Goal: Transaction & Acquisition: Purchase product/service

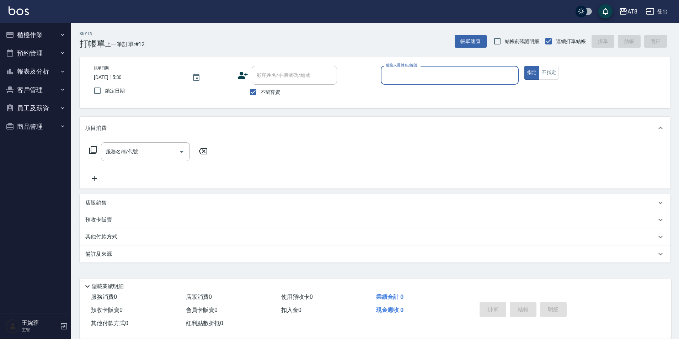
scroll to position [4, 0]
click at [47, 36] on button "櫃檯作業" at bounding box center [35, 35] width 65 height 18
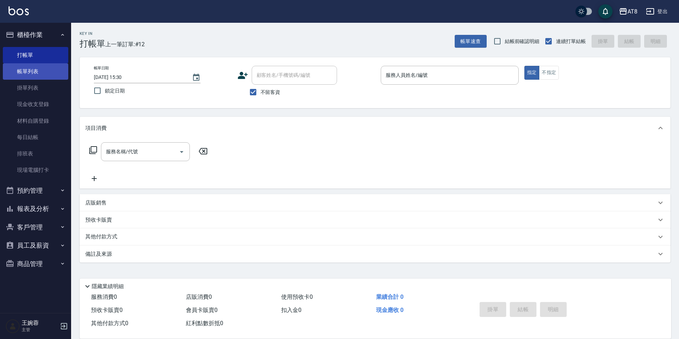
click at [46, 68] on link "帳單列表" at bounding box center [35, 71] width 65 height 16
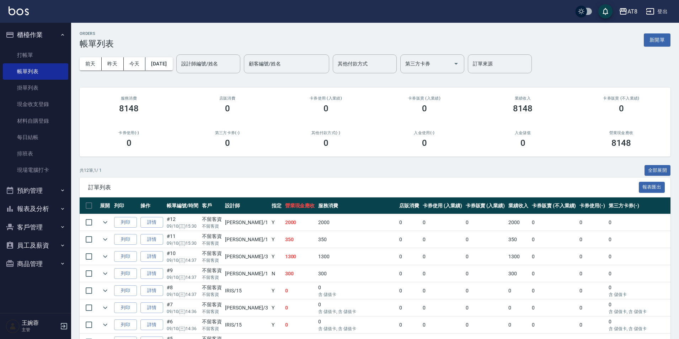
scroll to position [100, 0]
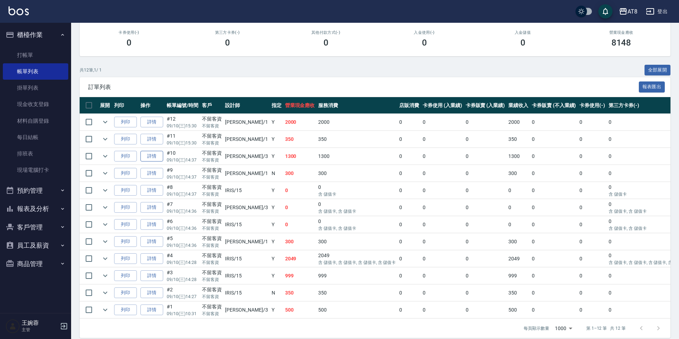
click at [161, 162] on link "詳情" at bounding box center [151, 156] width 23 height 11
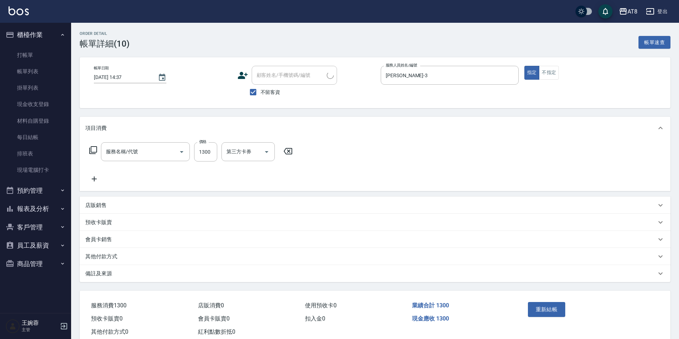
type input "[DATE] 14:37"
checkbox input "true"
type input "[PERSON_NAME]-3"
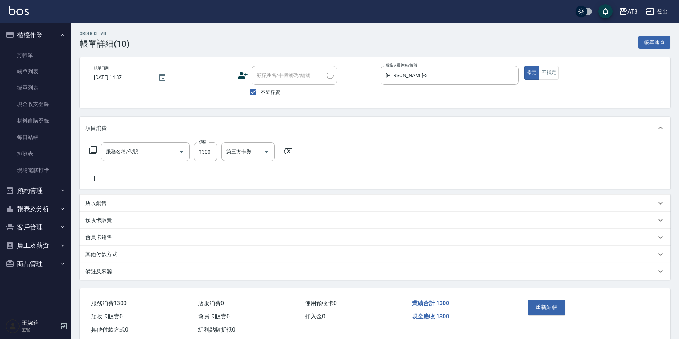
type input "染髮(41300)"
click at [199, 158] on input "1300" at bounding box center [205, 151] width 23 height 19
type input "1799"
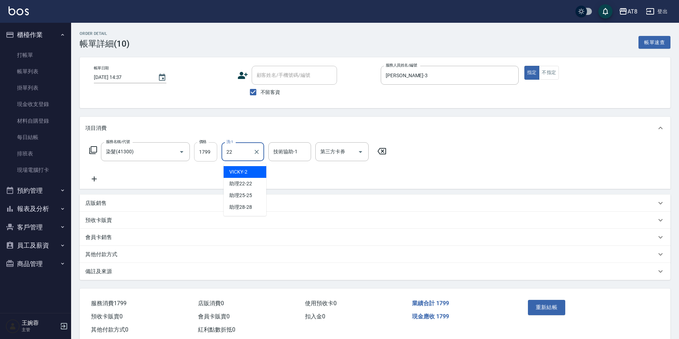
type input "助理22-22"
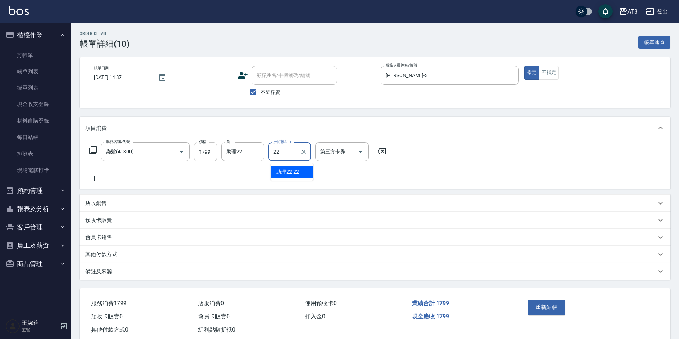
type input "助理22-22"
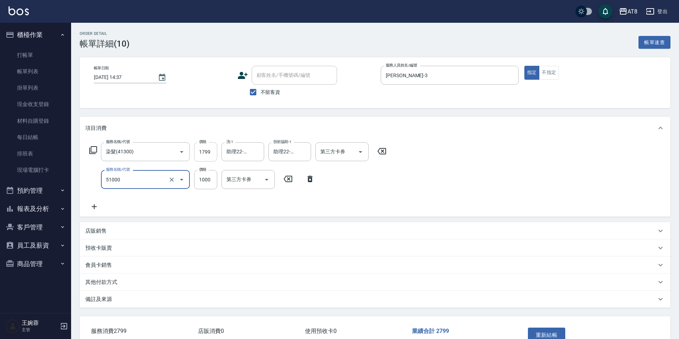
type input "酵素護髮(51000)"
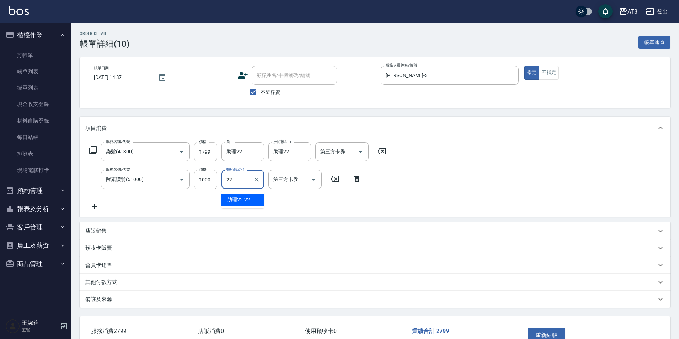
type input "助理22-22"
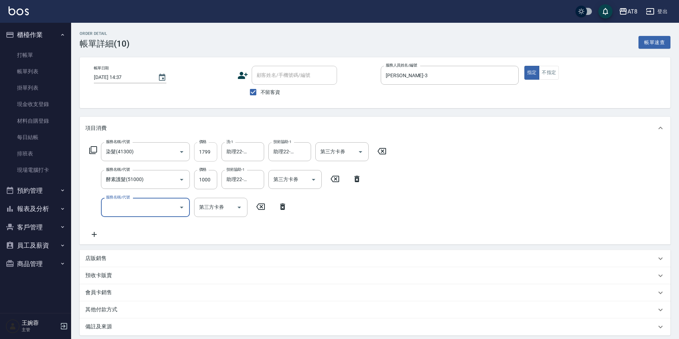
type input "8"
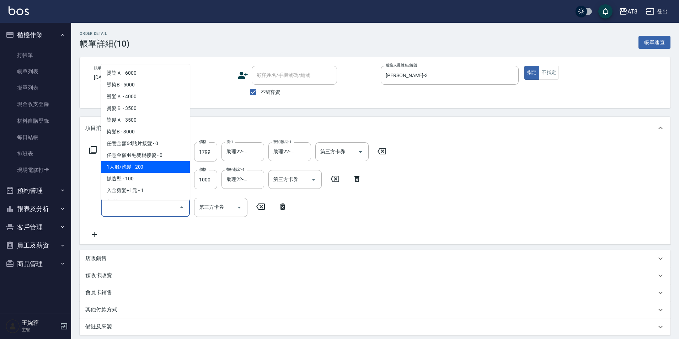
click at [385, 155] on icon at bounding box center [382, 151] width 18 height 9
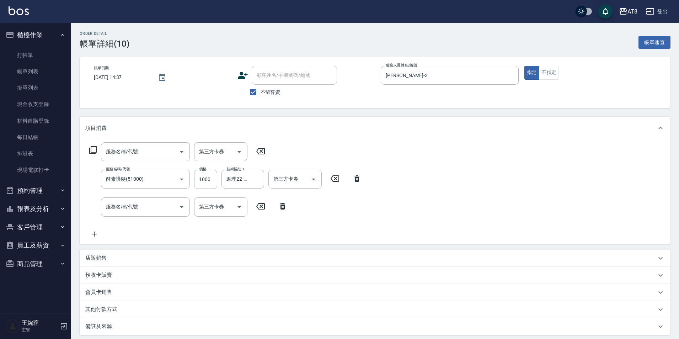
click at [358, 181] on icon at bounding box center [357, 178] width 5 height 6
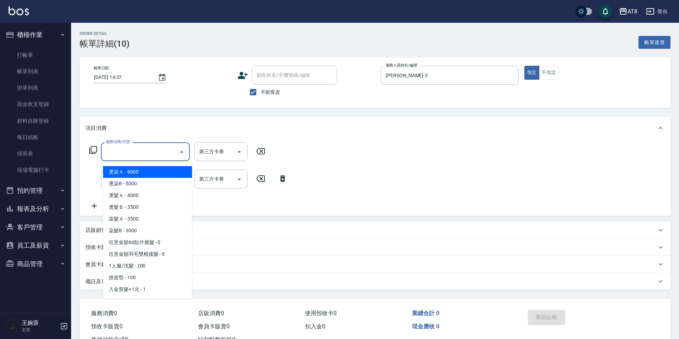
click at [129, 152] on input "服務名稱/代號" at bounding box center [140, 151] width 72 height 12
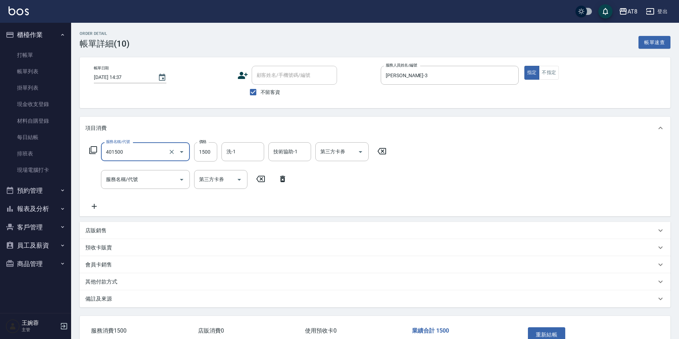
type input "入金染髮1500(401500)"
type input "1799"
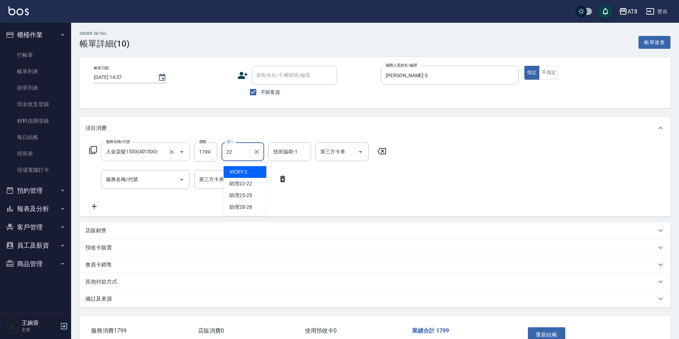
type input "助理22-22"
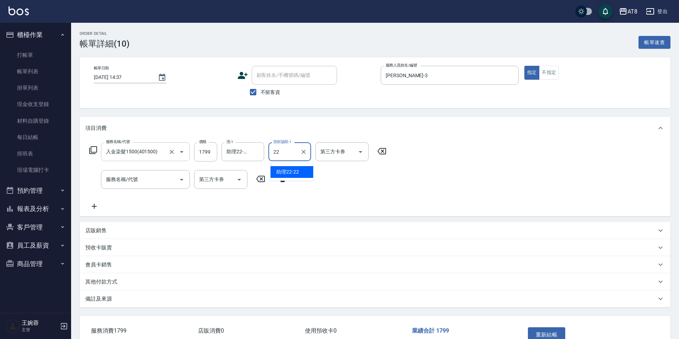
type input "助理22-22"
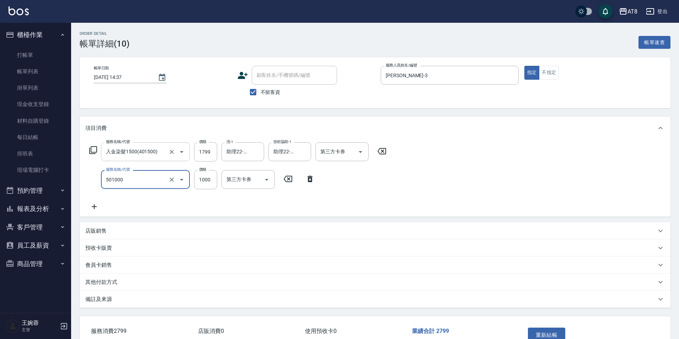
type input "入金護髮1000(501000)"
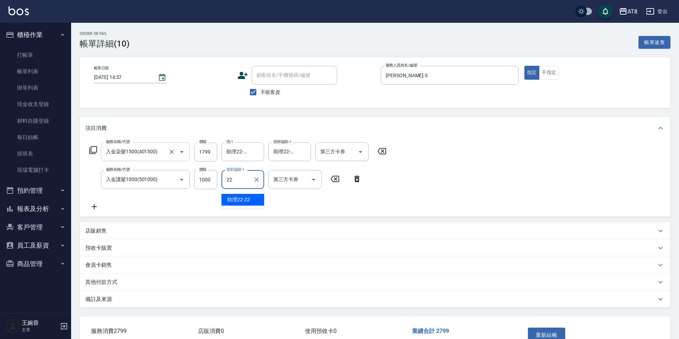
type input "助理22-22"
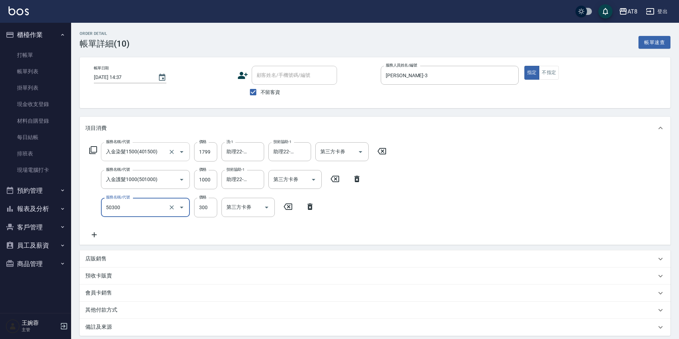
type input "入金護髮.隔離300(50300)"
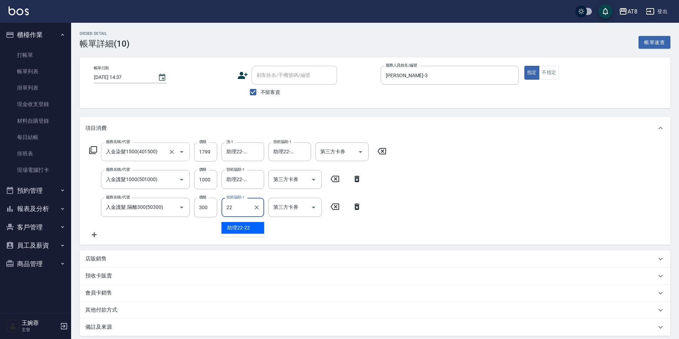
type input "助理22-22"
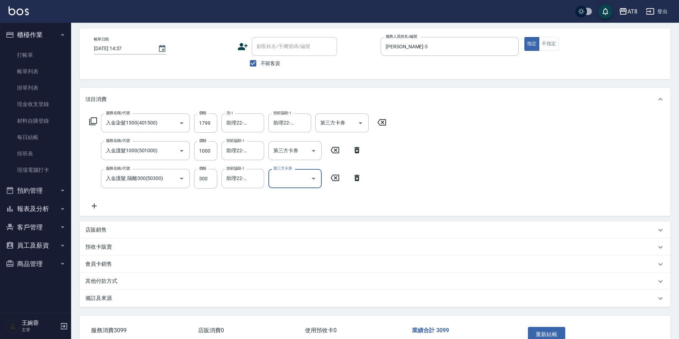
scroll to position [40, 0]
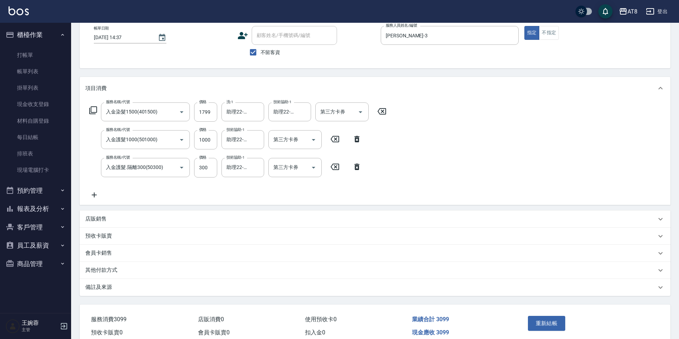
click at [102, 199] on icon at bounding box center [94, 195] width 18 height 9
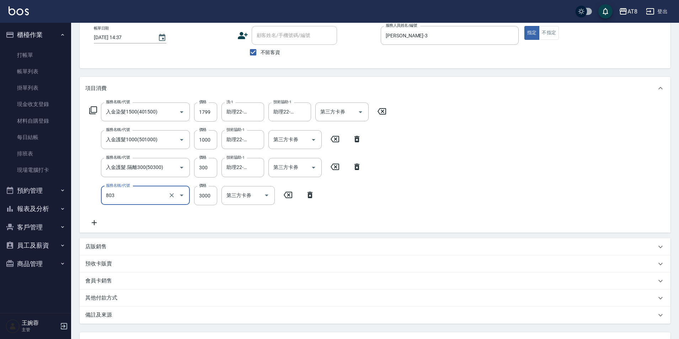
type input "頂級豪華3(803)"
click at [361, 112] on icon "Open" at bounding box center [360, 112] width 9 height 9
type input "4199"
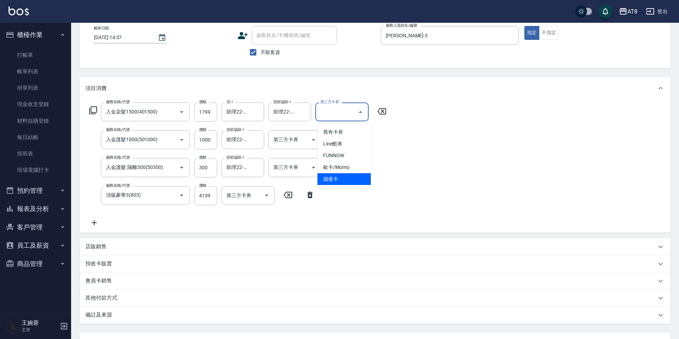
click at [355, 182] on span "儲值卡" at bounding box center [344, 179] width 53 height 12
type input "儲值卡"
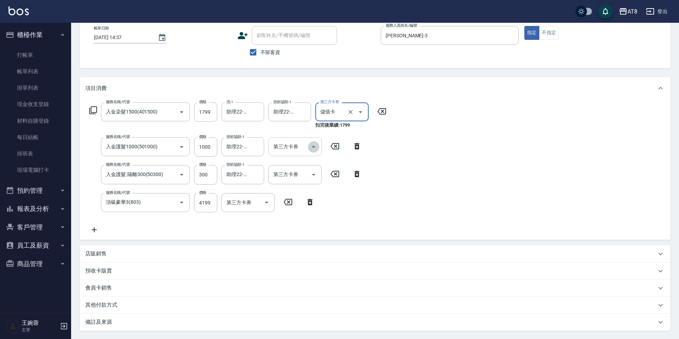
click at [314, 150] on icon "Open" at bounding box center [313, 147] width 9 height 9
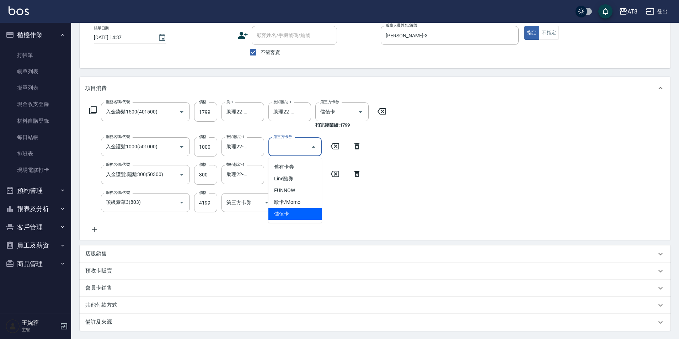
click at [308, 213] on span "儲值卡" at bounding box center [295, 214] width 53 height 12
type input "儲值卡"
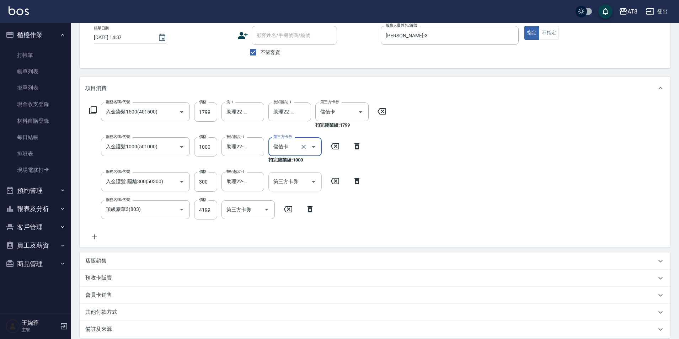
click at [313, 183] on icon "Open" at bounding box center [314, 182] width 4 height 2
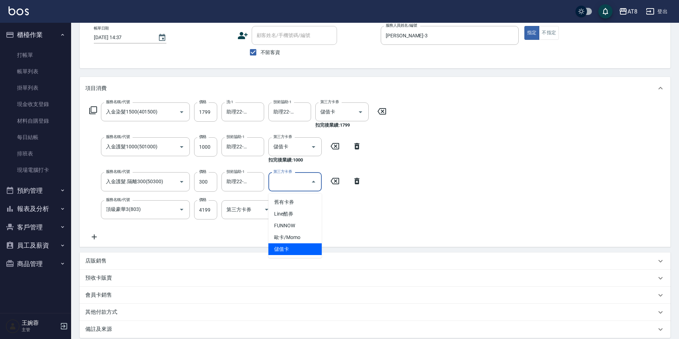
click at [299, 252] on span "儲值卡" at bounding box center [295, 249] width 53 height 12
type input "儲值卡"
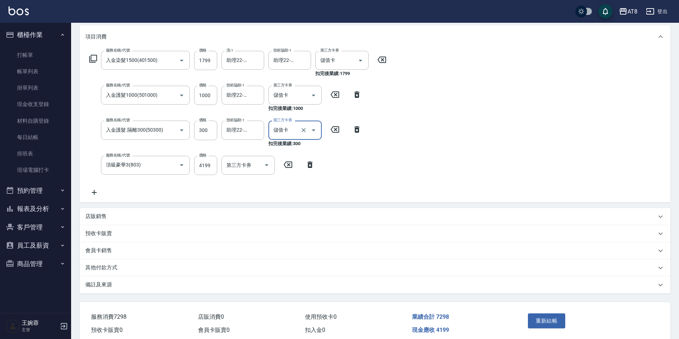
scroll to position [132, 0]
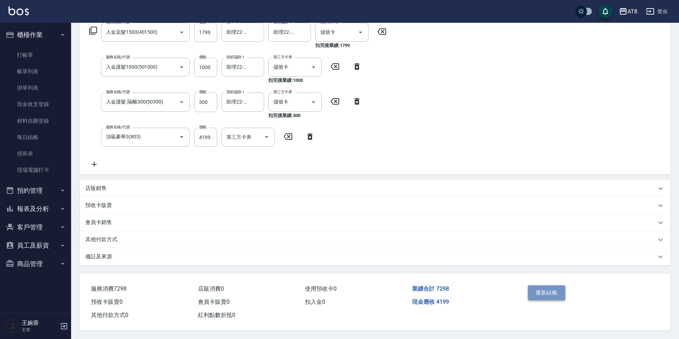
click at [545, 285] on button "重新結帳" at bounding box center [547, 292] width 38 height 15
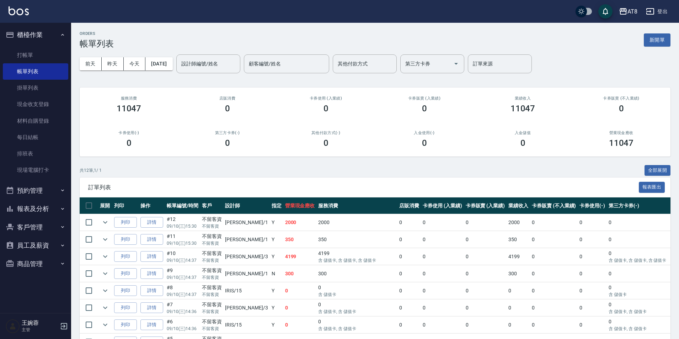
click at [29, 32] on button "櫃檯作業" at bounding box center [35, 35] width 65 height 18
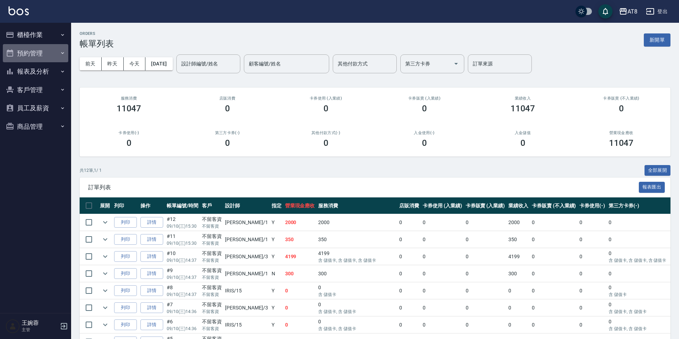
click at [34, 48] on button "預約管理" at bounding box center [35, 53] width 65 height 18
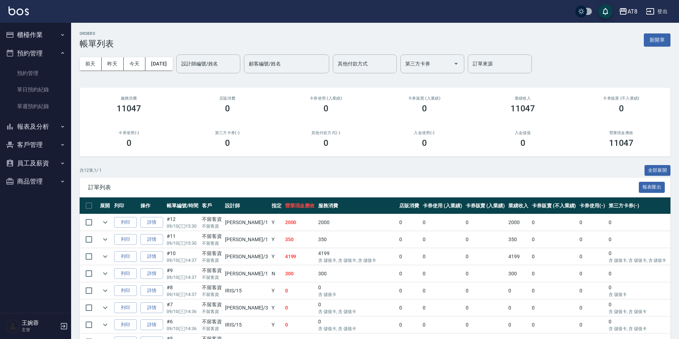
click at [32, 55] on button "預約管理" at bounding box center [35, 53] width 65 height 18
click at [32, 71] on button "報表及分析" at bounding box center [35, 71] width 65 height 18
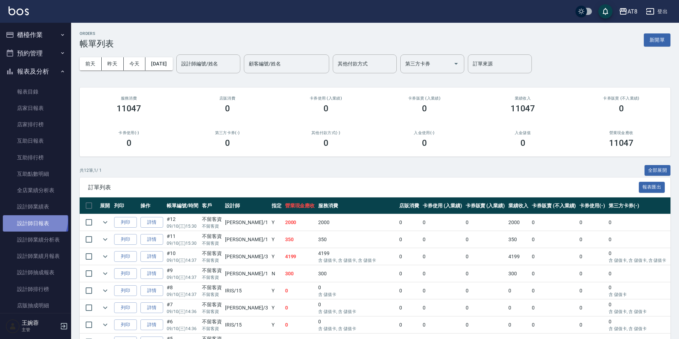
click at [34, 220] on link "設計師日報表" at bounding box center [35, 223] width 65 height 16
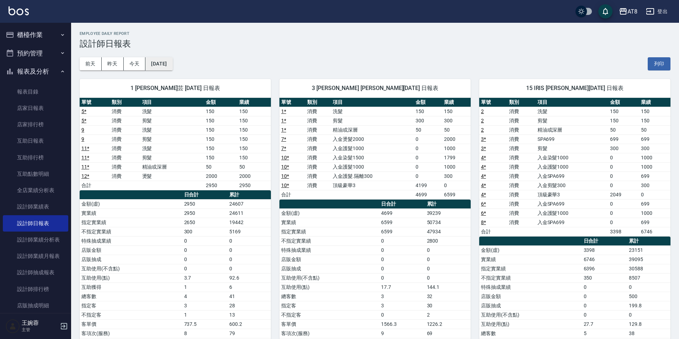
click at [164, 68] on button "[DATE]" at bounding box center [158, 63] width 27 height 13
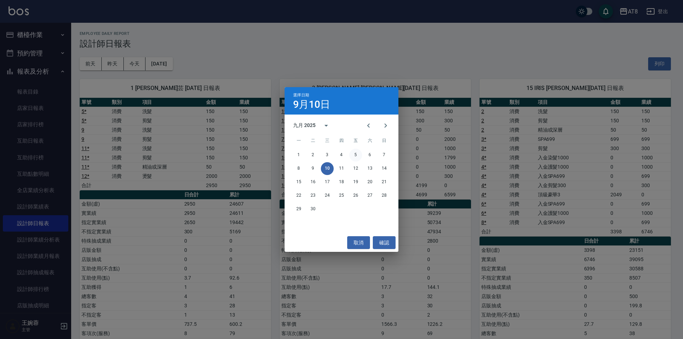
click at [354, 155] on button "5" at bounding box center [355, 155] width 13 height 13
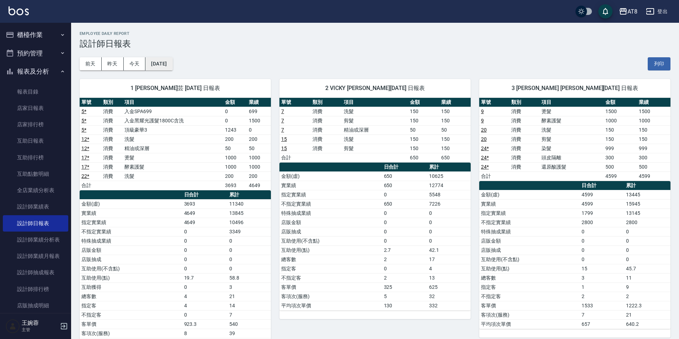
click at [168, 60] on button "[DATE]" at bounding box center [158, 63] width 27 height 13
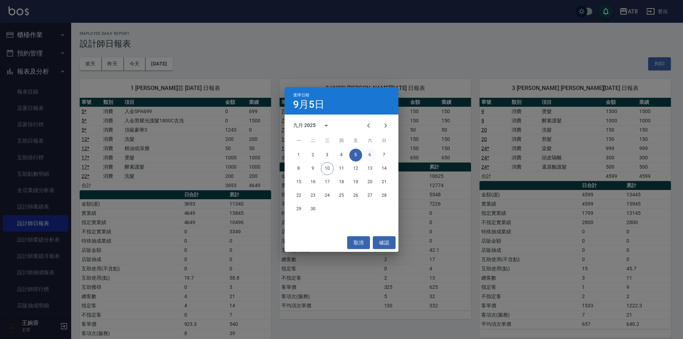
click at [371, 156] on button "6" at bounding box center [369, 155] width 13 height 13
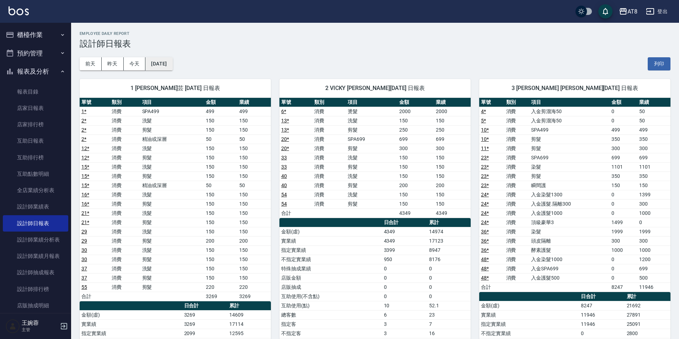
click at [155, 62] on button "[DATE]" at bounding box center [158, 63] width 27 height 13
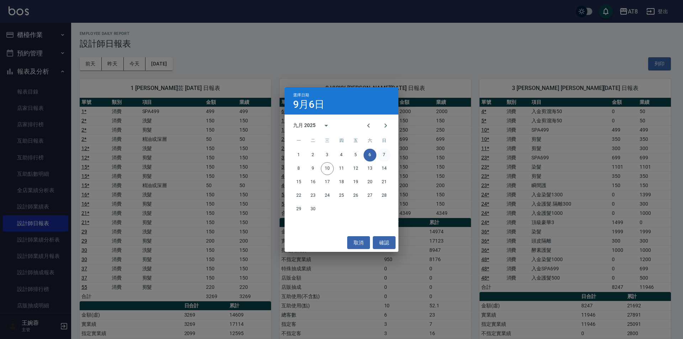
click at [385, 156] on button "7" at bounding box center [384, 155] width 13 height 13
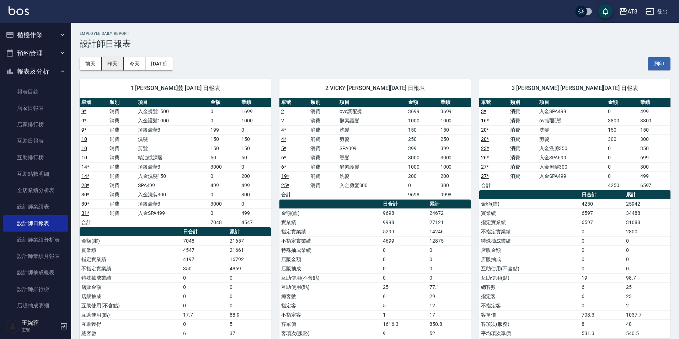
click at [116, 62] on button "昨天" at bounding box center [113, 63] width 22 height 13
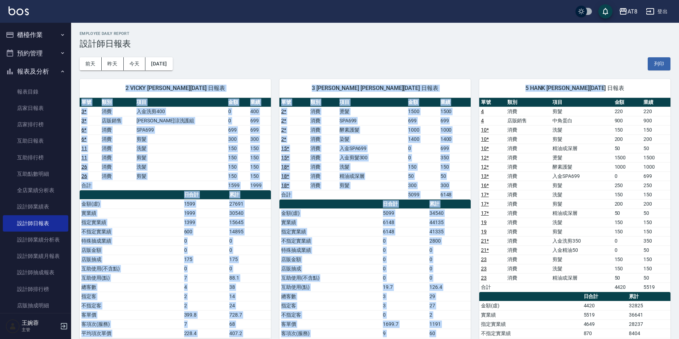
drag, startPoint x: 679, startPoint y: 65, endPoint x: 681, endPoint y: 95, distance: 29.9
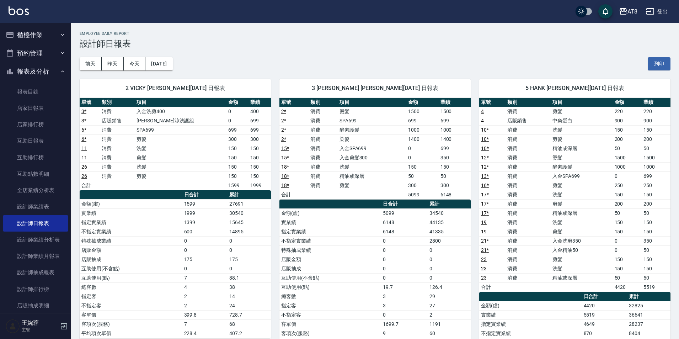
click at [660, 159] on td "1500" at bounding box center [656, 157] width 29 height 9
click at [42, 72] on button "報表及分析" at bounding box center [35, 71] width 65 height 18
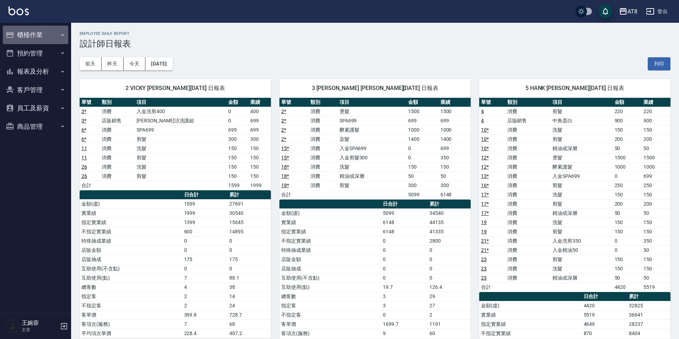
click at [36, 37] on button "櫃檯作業" at bounding box center [35, 35] width 65 height 18
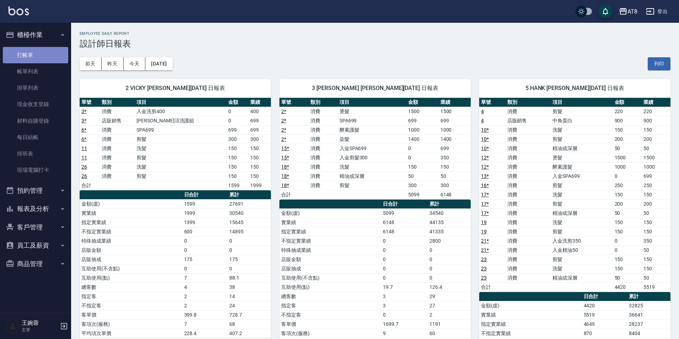
click at [34, 55] on link "打帳單" at bounding box center [35, 55] width 65 height 16
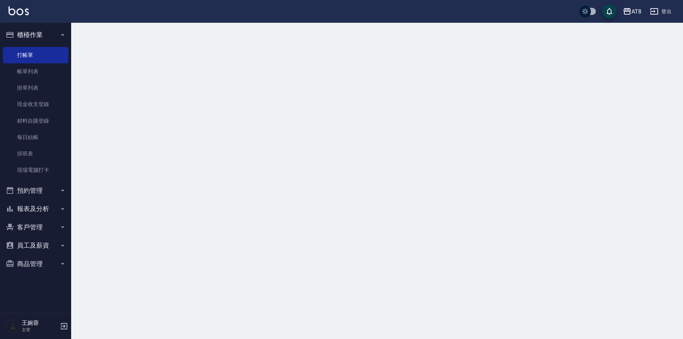
click at [39, 34] on button "櫃檯作業" at bounding box center [35, 35] width 65 height 18
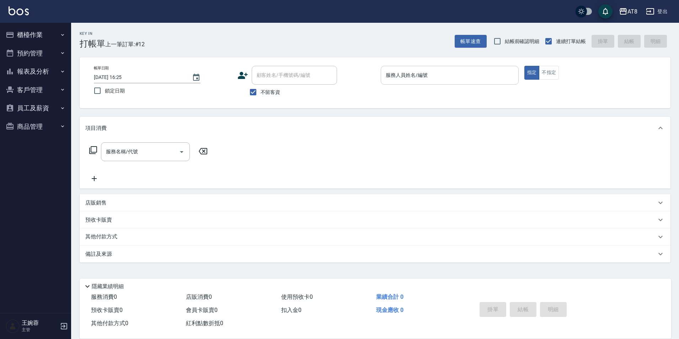
click at [427, 79] on input "服務人員姓名/編號" at bounding box center [450, 75] width 132 height 12
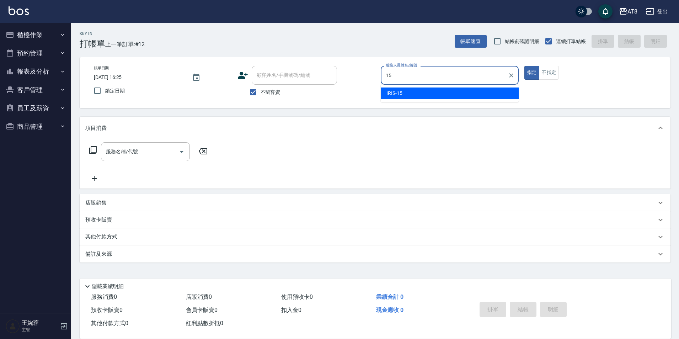
type input "IRIS-15"
type button "true"
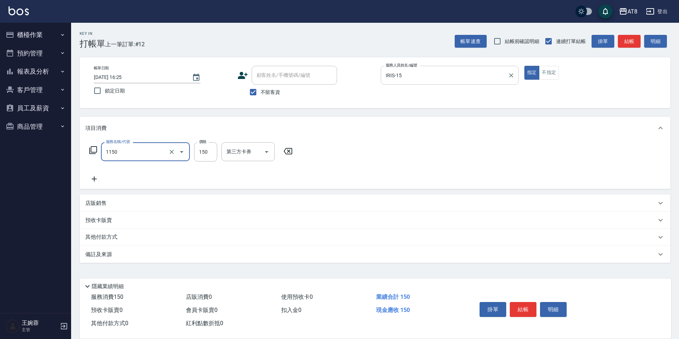
type input "洗髮(1150)"
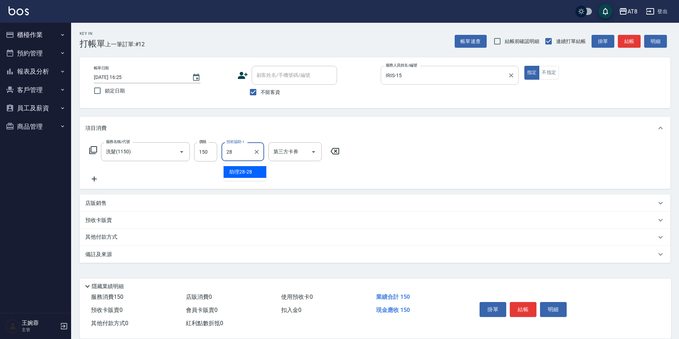
type input "助理28-28"
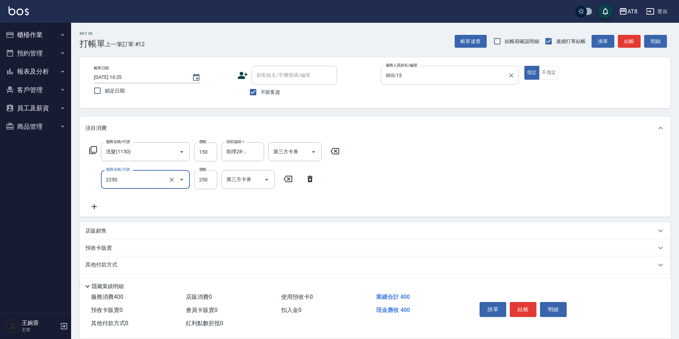
type input "剪髮(2250)"
click at [527, 302] on button "結帳" at bounding box center [523, 309] width 27 height 15
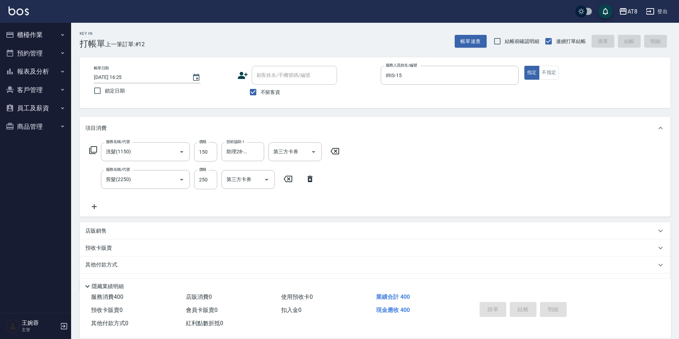
type input "[DATE] 16:29"
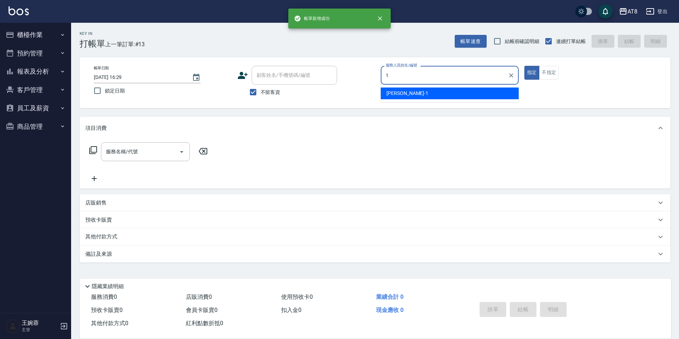
type input "YUKI-1"
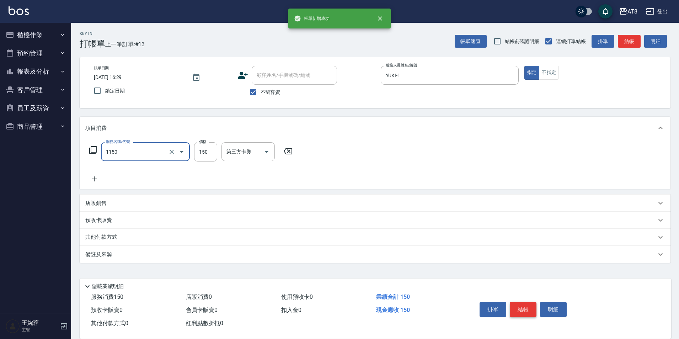
type input "洗髮(1150)"
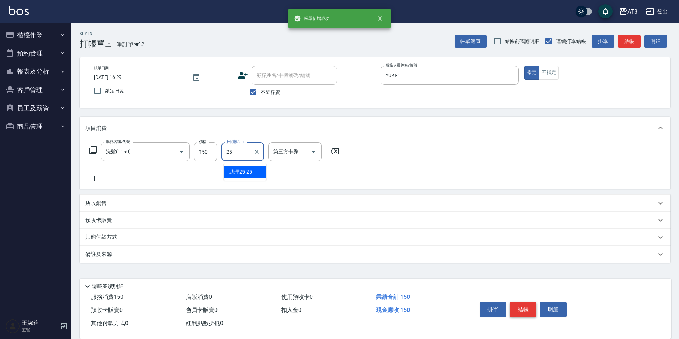
type input "助理25-25"
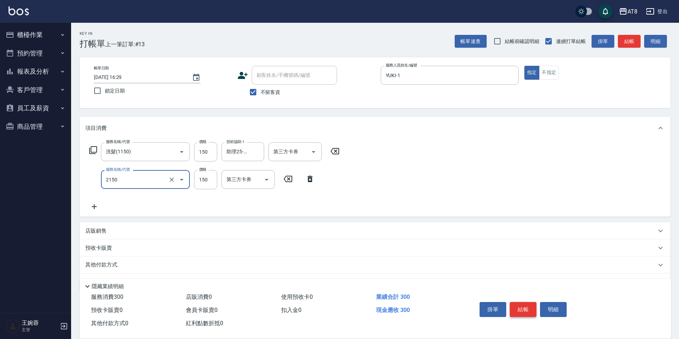
type input "剪髮(2150)"
click at [527, 302] on button "結帳" at bounding box center [523, 309] width 27 height 15
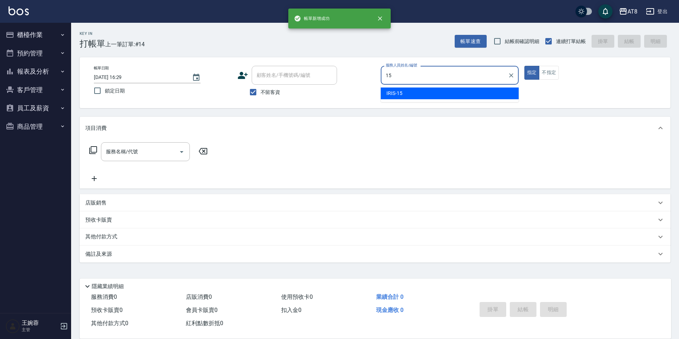
type input "IRIS-15"
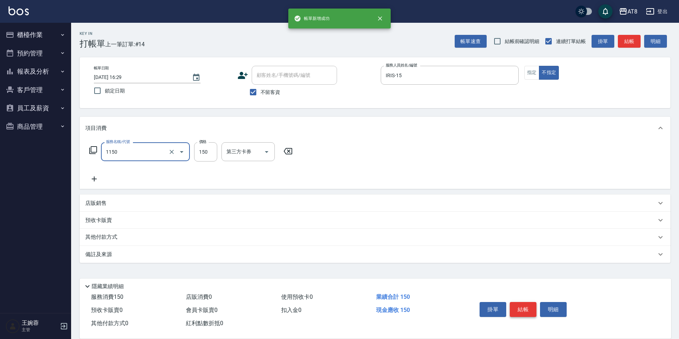
type input "洗髮(1150)"
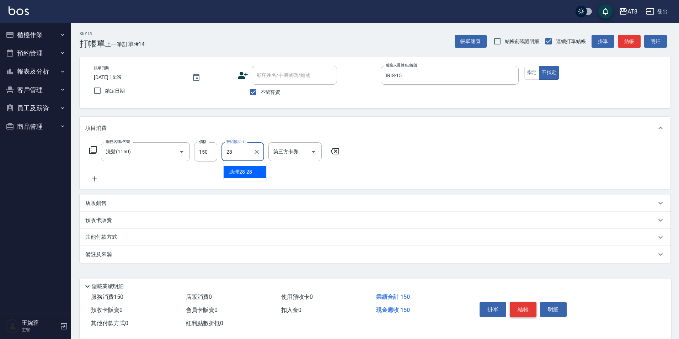
type input "助理28-28"
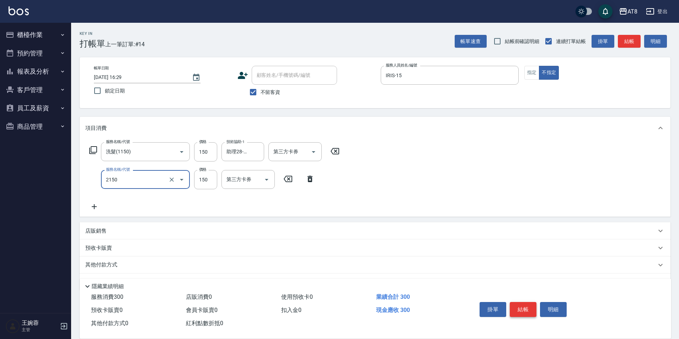
type input "剪髮(2150)"
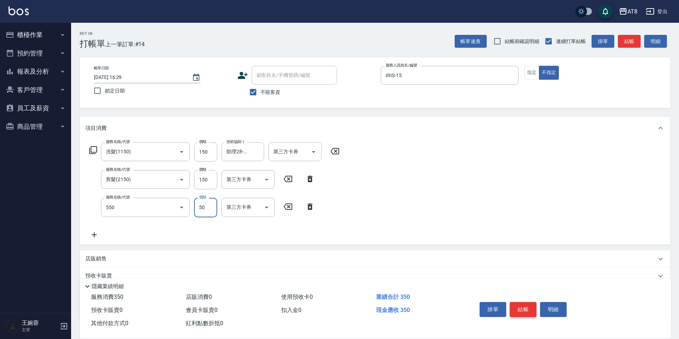
type input "精油或深層(550)"
type input "助理28-28"
click at [527, 302] on button "結帳" at bounding box center [523, 309] width 27 height 15
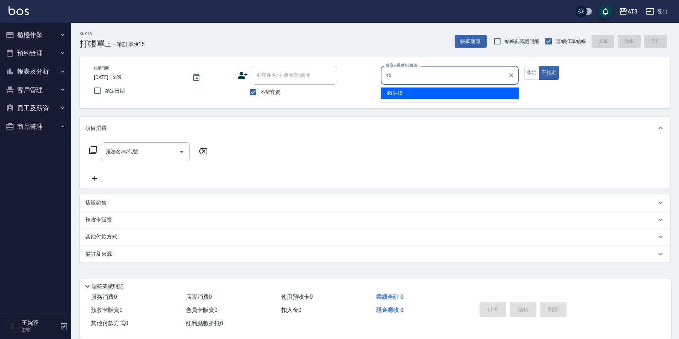
type input "IRIS-15"
type button "false"
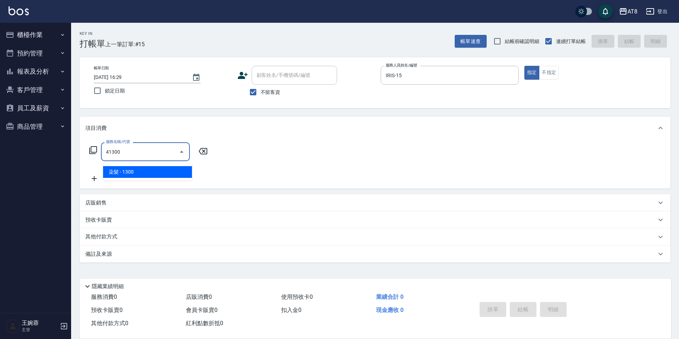
type input "染髮(41300)"
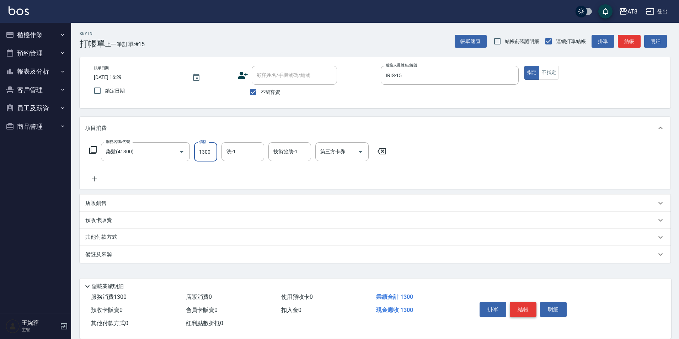
click at [527, 302] on button "結帳" at bounding box center [523, 309] width 27 height 15
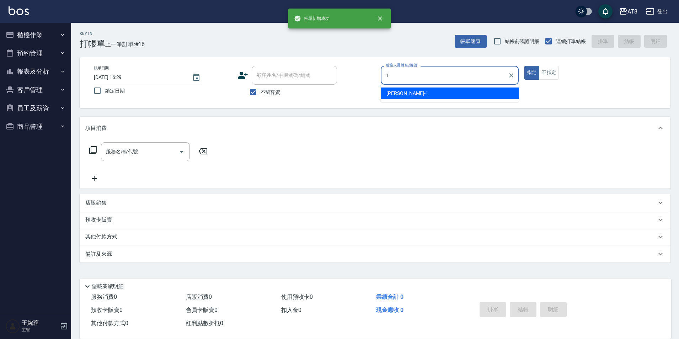
type input "YUKI-1"
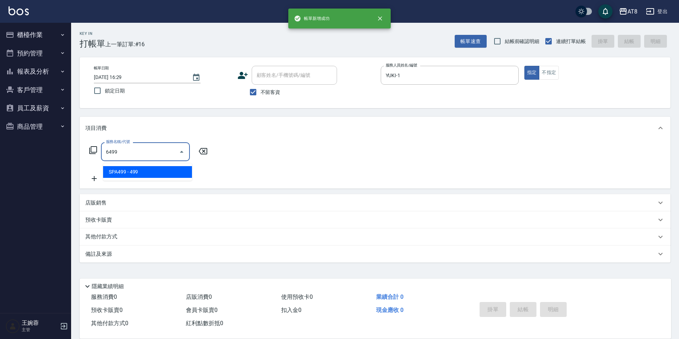
type input "SPA499(6499)"
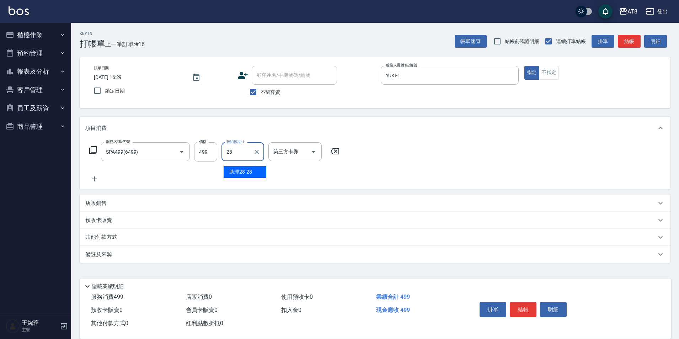
type input "助理28-28"
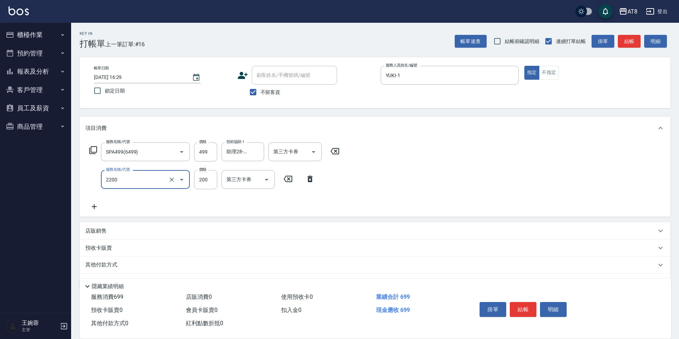
type input "剪髮(2200)"
click at [526, 302] on button "結帳" at bounding box center [523, 309] width 27 height 15
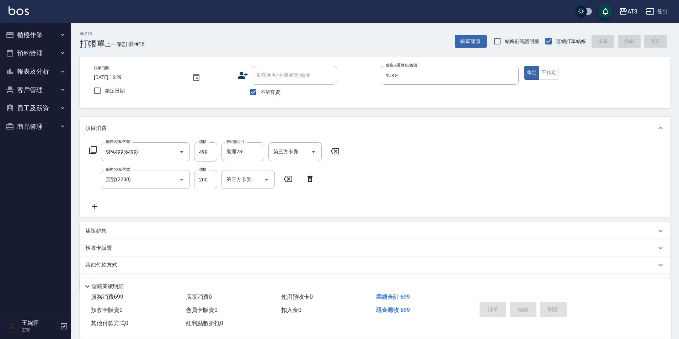
type input "[DATE] 16:30"
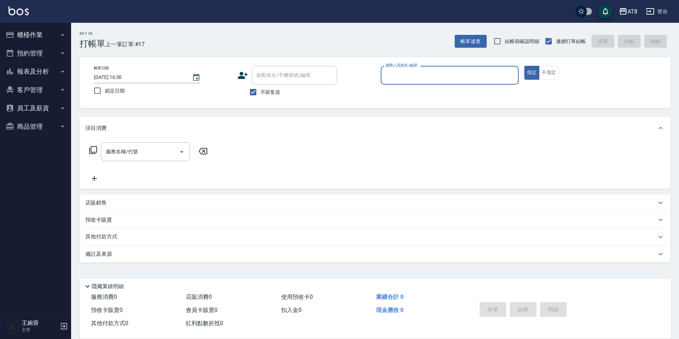
click at [53, 38] on button "櫃檯作業" at bounding box center [35, 35] width 65 height 18
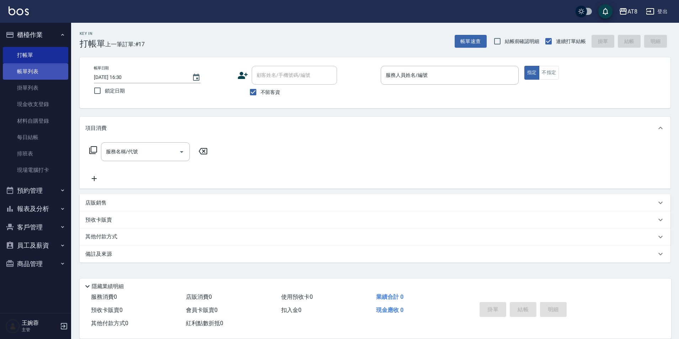
click at [48, 73] on link "帳單列表" at bounding box center [35, 71] width 65 height 16
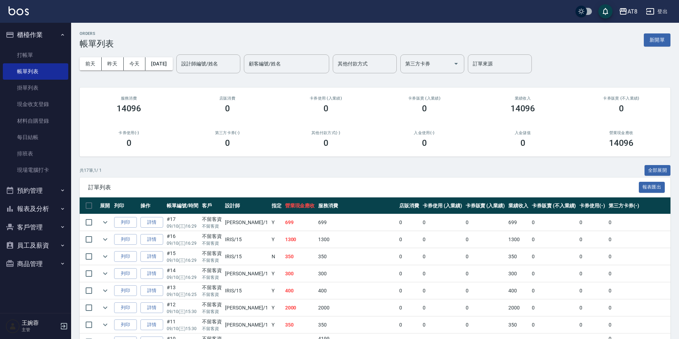
drag, startPoint x: 679, startPoint y: 183, endPoint x: 680, endPoint y: 189, distance: 6.1
click at [679, 189] on html "AT8 登出 櫃檯作業 打帳單 帳單列表 掛單列表 現金收支登錄 材料自購登錄 每日結帳 排班表 現場電腦打卡 預約管理 預約管理 單日預約紀錄 單週預約紀錄…" at bounding box center [339, 266] width 679 height 532
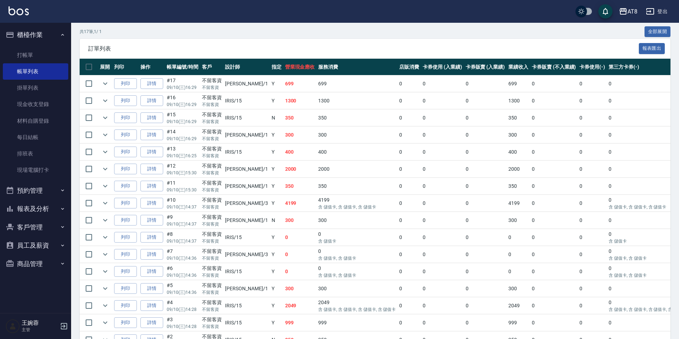
scroll to position [147, 0]
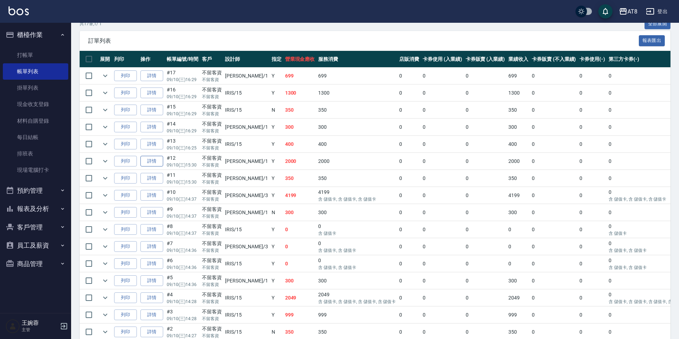
click at [159, 167] on link "詳情" at bounding box center [151, 161] width 23 height 11
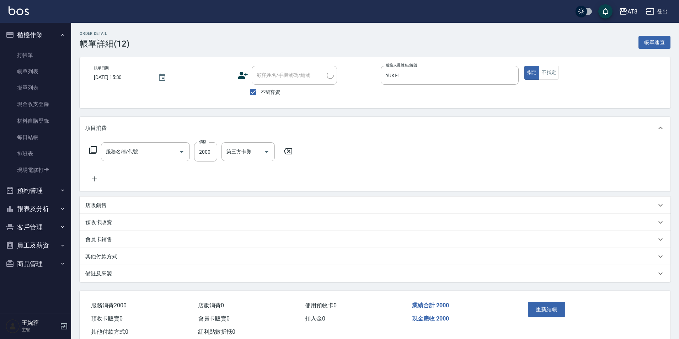
type input "[DATE] 15:30"
checkbox input "true"
type input "YUKI-1"
type input "燙髮(32000)"
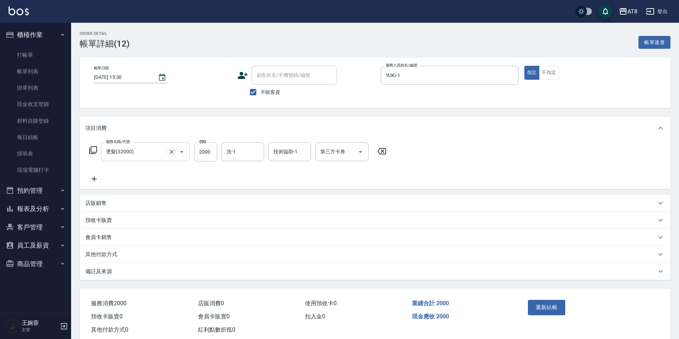
click at [171, 157] on button "Clear" at bounding box center [172, 152] width 10 height 10
type input "入金燙髮1000(301000)"
type input "助理25-25"
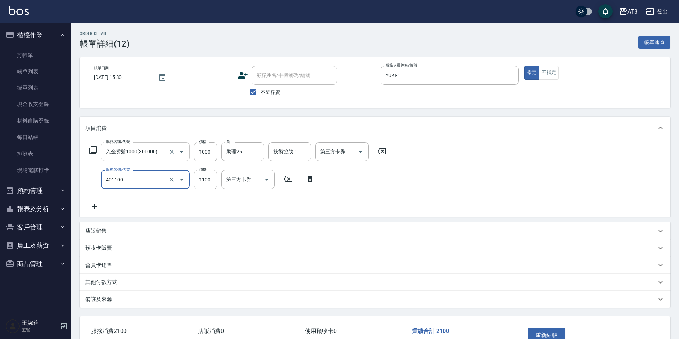
type input "入金染髮1100(401100)"
type input "1200"
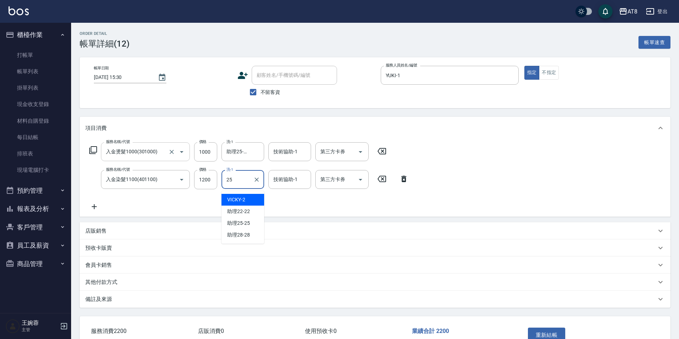
type input "助理25-25"
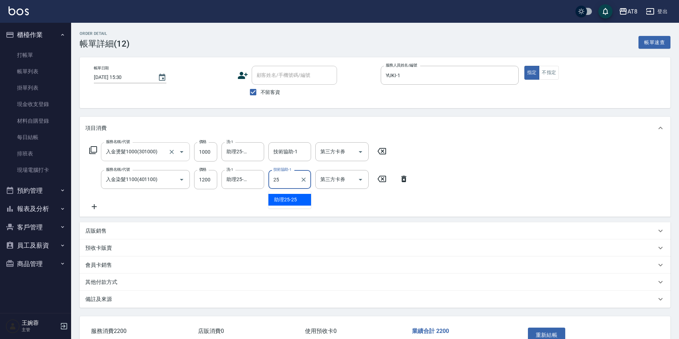
type input "助理25-25"
click at [308, 150] on input "技術協助-1" at bounding box center [290, 151] width 36 height 12
type input "助理25-25"
click at [91, 211] on icon at bounding box center [94, 206] width 18 height 9
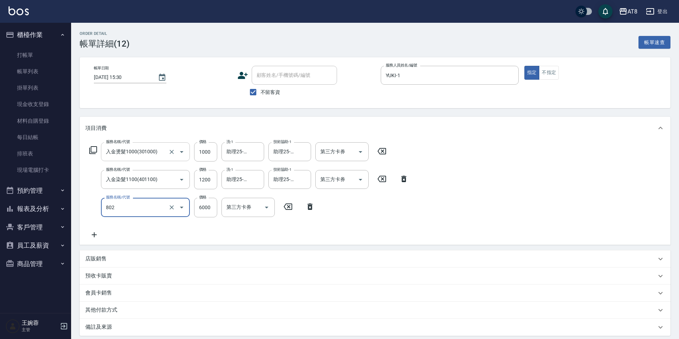
type input "頂級豪華2(802)"
click at [365, 156] on icon "Open" at bounding box center [360, 152] width 9 height 9
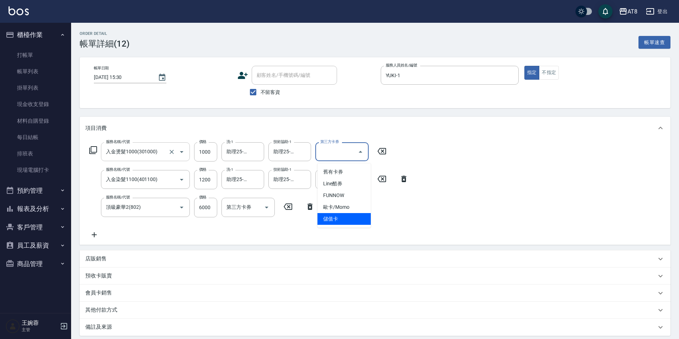
click at [348, 223] on span "儲值卡" at bounding box center [344, 219] width 53 height 12
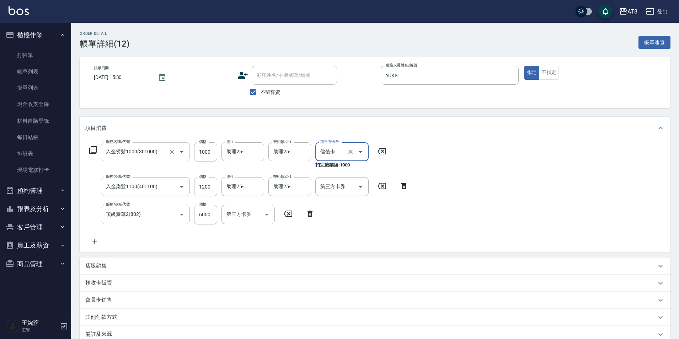
type input "儲值卡"
click at [356, 191] on icon "Open" at bounding box center [360, 186] width 9 height 9
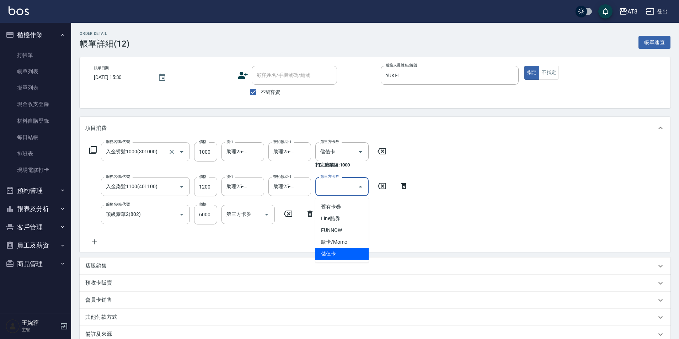
click at [345, 254] on span "儲值卡" at bounding box center [341, 254] width 53 height 12
type input "儲值卡"
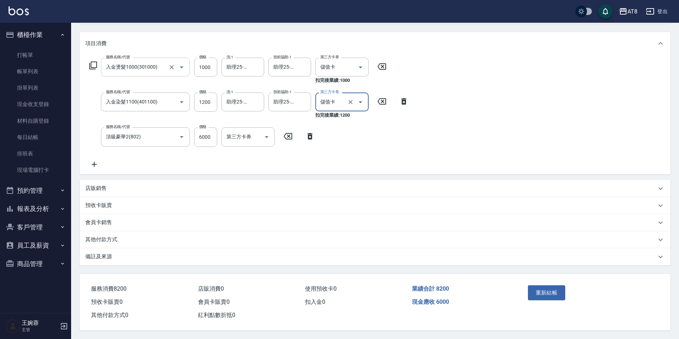
scroll to position [97, 0]
click at [555, 286] on button "重新結帳" at bounding box center [547, 292] width 38 height 15
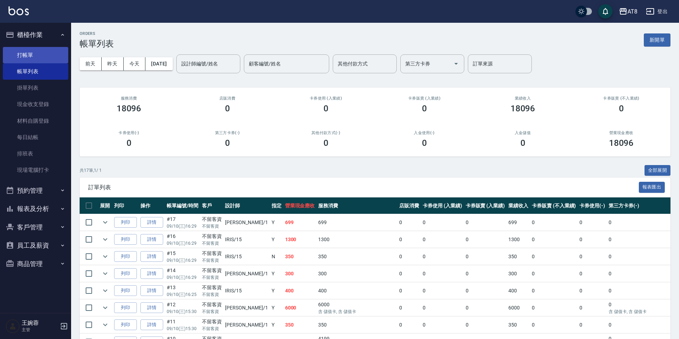
click at [45, 54] on link "打帳單" at bounding box center [35, 55] width 65 height 16
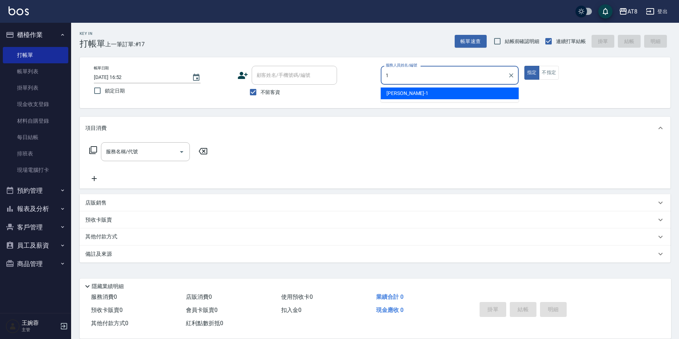
type input "YUKI-1"
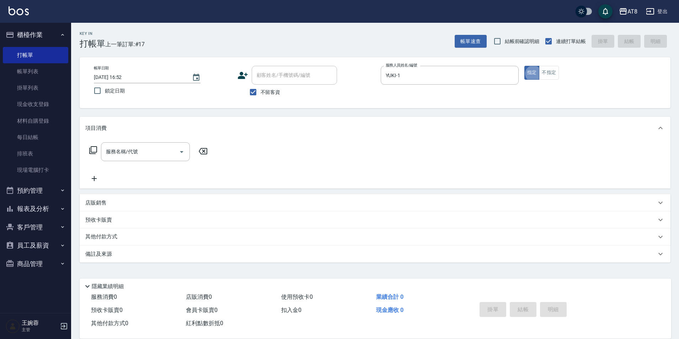
type button "true"
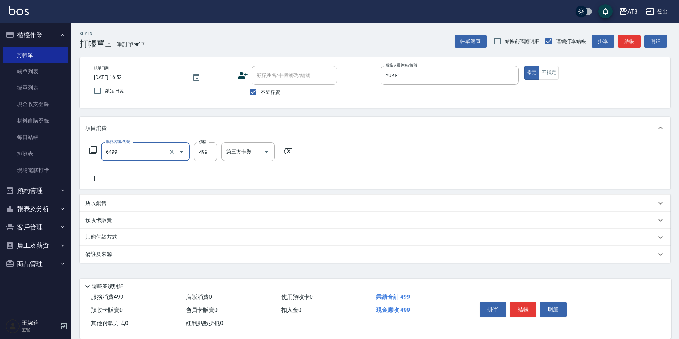
type input "SPA499(6499)"
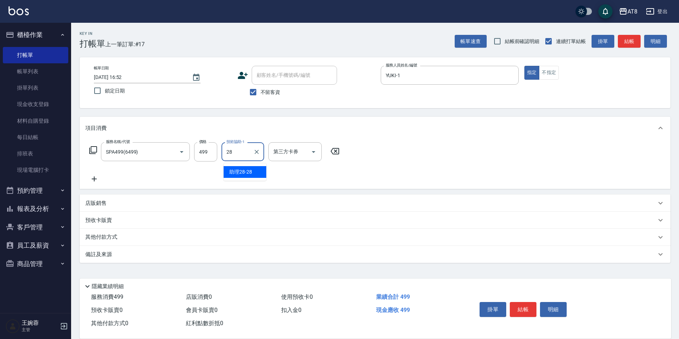
type input "助理28-28"
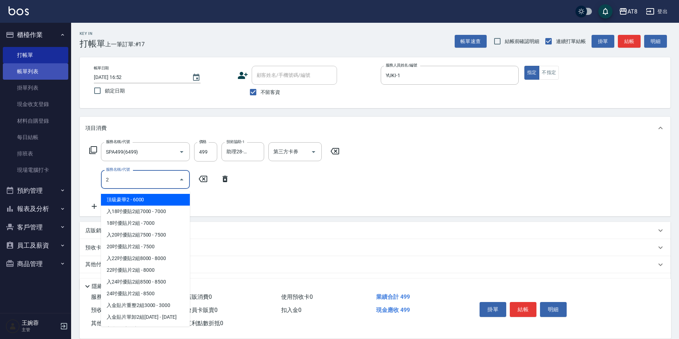
type input "2"
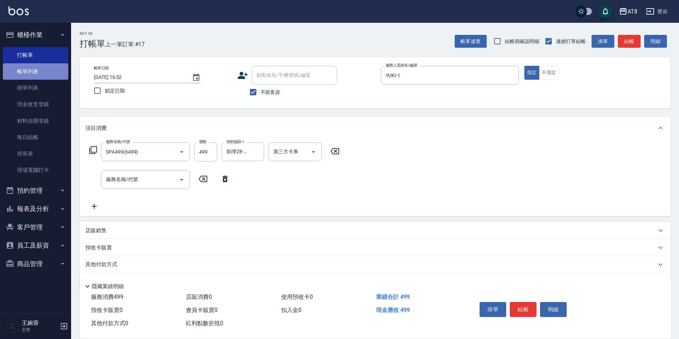
click at [14, 75] on link "帳單列表" at bounding box center [35, 71] width 65 height 16
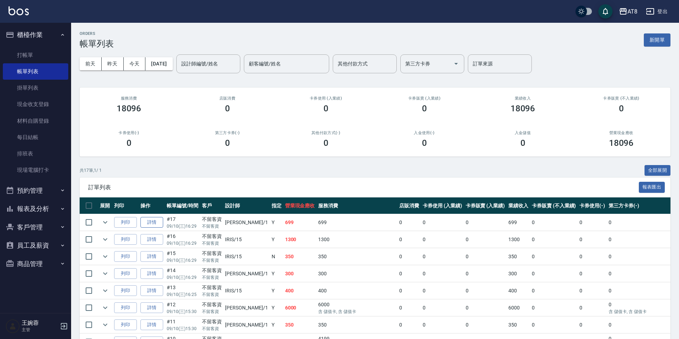
click at [163, 228] on link "詳情" at bounding box center [151, 222] width 23 height 11
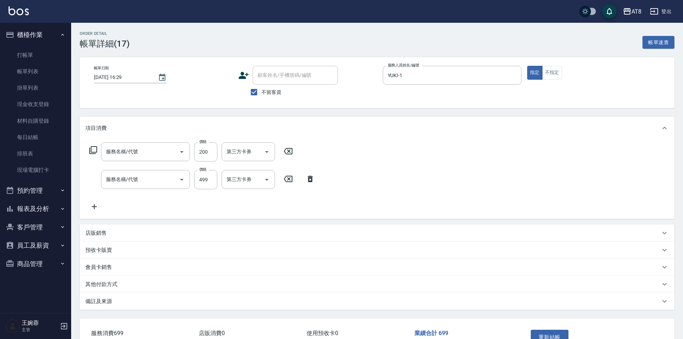
type input "[DATE] 16:29"
checkbox input "true"
type input "YUKI-1"
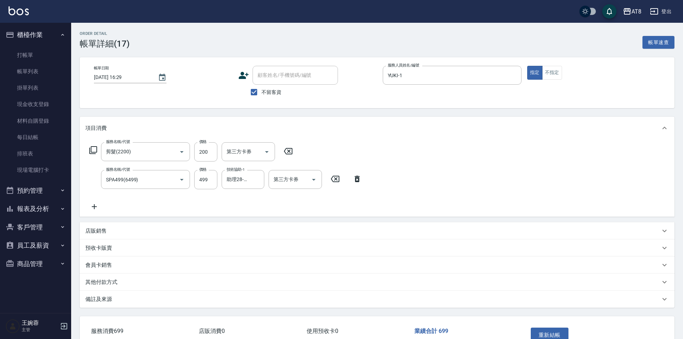
type input "剪髮(2200)"
type input "SPA499(6499)"
click at [90, 233] on p "店販銷售" at bounding box center [95, 230] width 21 height 7
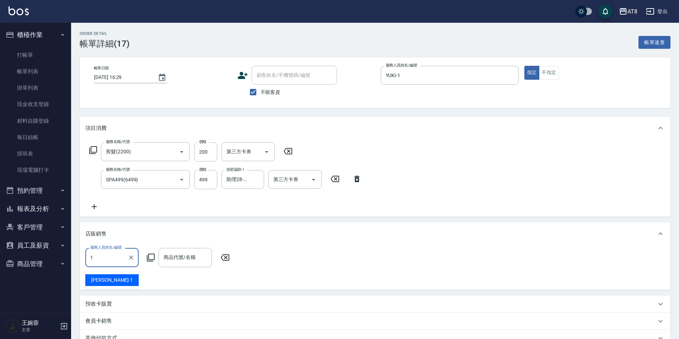
type input "YUKI-1"
click at [148, 267] on div "服務人員姓名/編號 [PERSON_NAME]-1 服務人員姓名/編號 商品代號/名稱 商品代號/名稱" at bounding box center [159, 257] width 149 height 19
click at [149, 262] on icon at bounding box center [151, 257] width 9 height 9
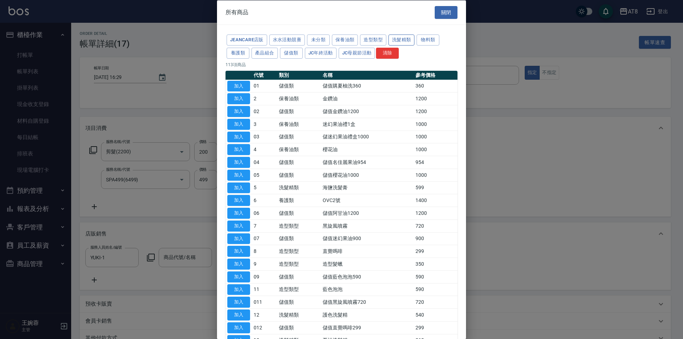
click at [415, 42] on button "洗髮精類" at bounding box center [401, 39] width 26 height 11
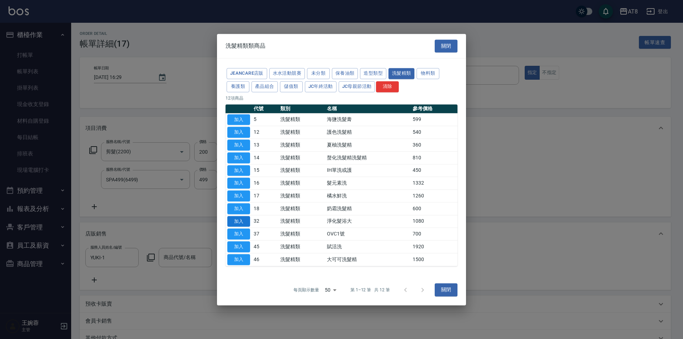
click at [249, 227] on button "加入" at bounding box center [238, 221] width 23 height 11
type input "淨化髮浴大"
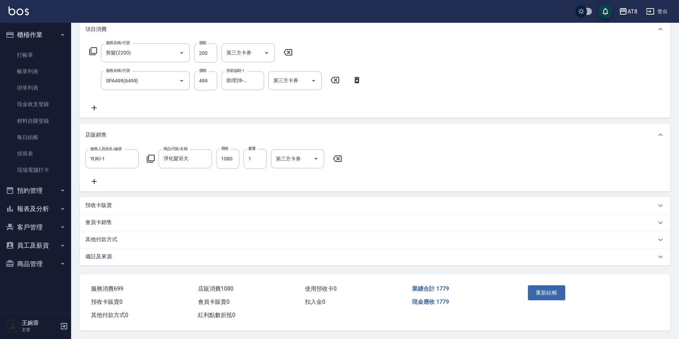
scroll to position [119, 0]
click at [554, 288] on button "重新結帳" at bounding box center [547, 292] width 38 height 15
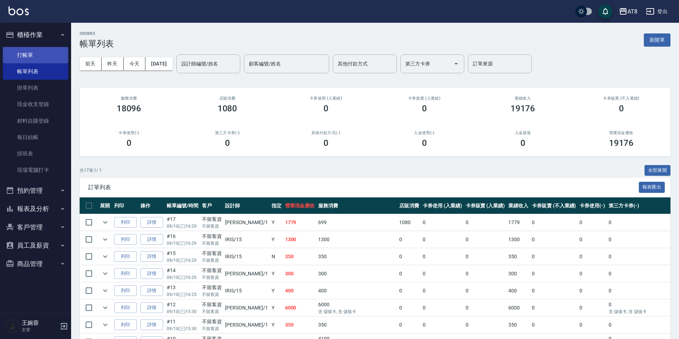
click at [37, 57] on link "打帳單" at bounding box center [35, 55] width 65 height 16
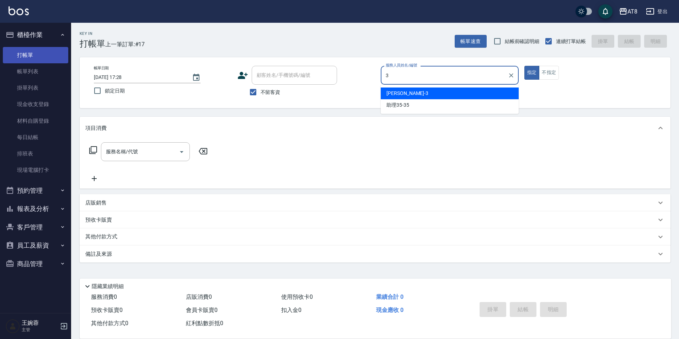
type input "[PERSON_NAME]-3"
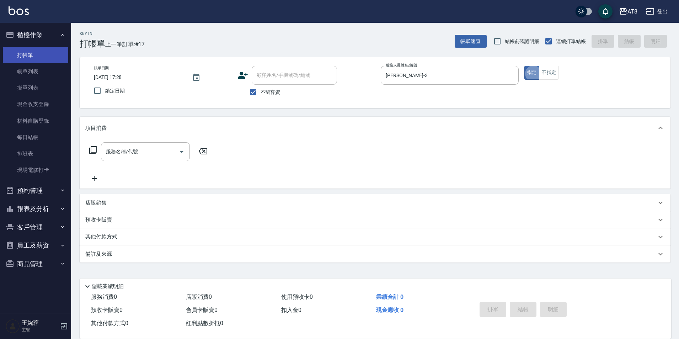
type button "true"
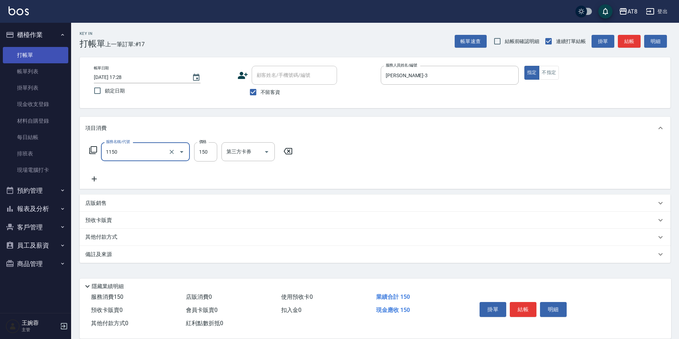
type input "洗髮(1150)"
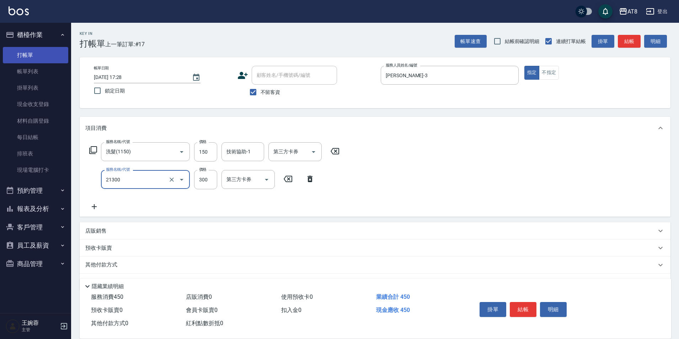
type input "剪髮(21300)"
click at [537, 308] on button "結帳" at bounding box center [523, 309] width 27 height 15
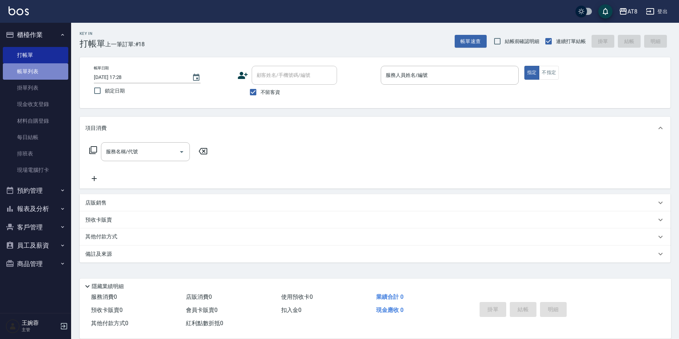
click at [58, 69] on link "帳單列表" at bounding box center [35, 71] width 65 height 16
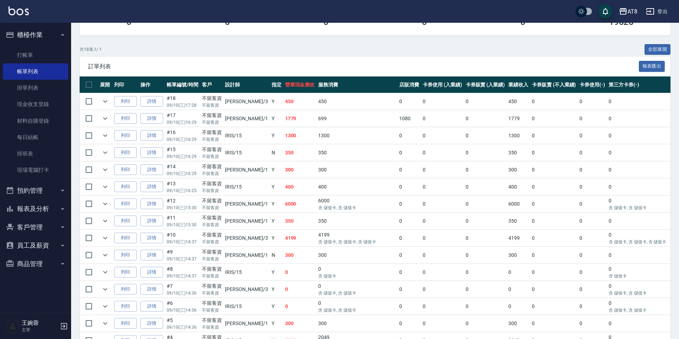
scroll to position [111, 0]
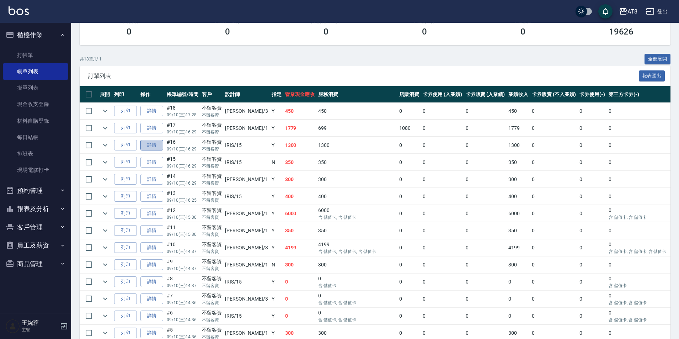
click at [163, 151] on link "詳情" at bounding box center [151, 145] width 23 height 11
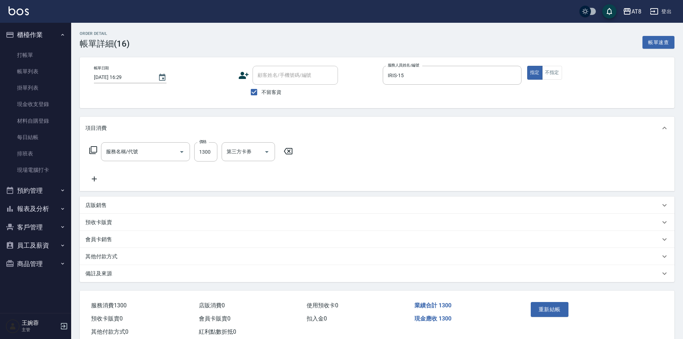
type input "[DATE] 16:29"
checkbox input "true"
type input "IRIS-15"
type input "染髮(41300)"
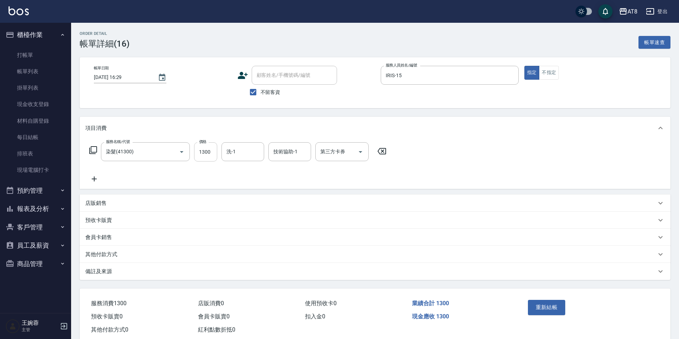
click at [214, 153] on input "1300" at bounding box center [205, 151] width 23 height 19
type input "1700"
type input "助理25-25"
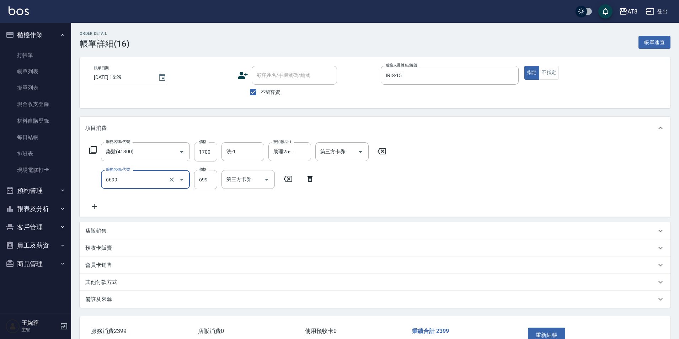
type input "SPA699(6699)"
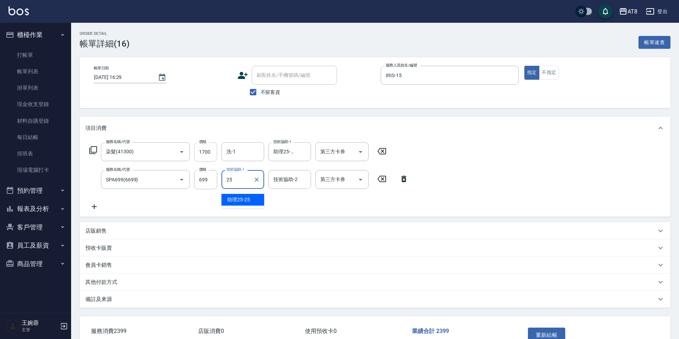
type input "助理25-25"
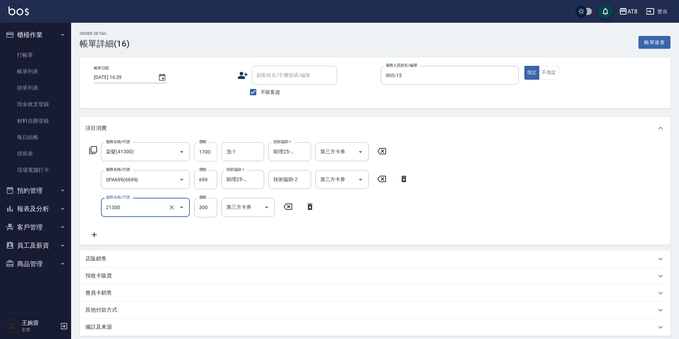
type input "剪髮(21300)"
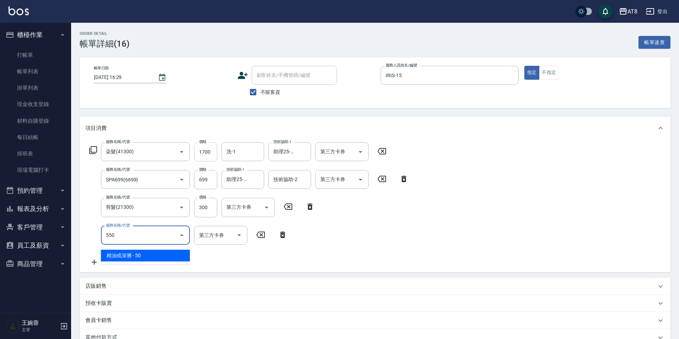
type input "精油或深層(550)"
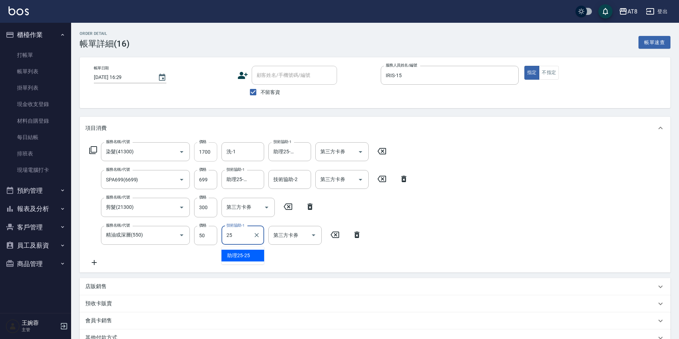
type input "助理25-25"
click at [97, 153] on icon at bounding box center [93, 150] width 9 height 9
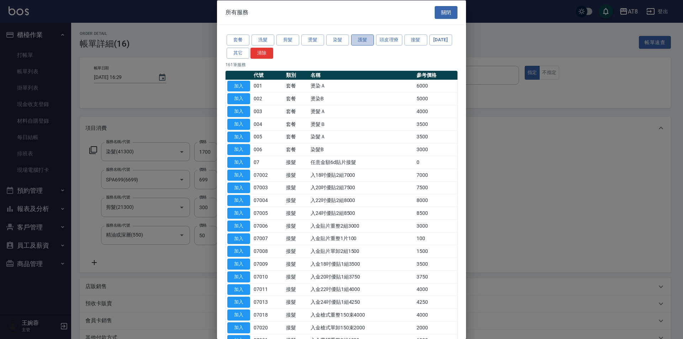
click at [370, 39] on button "護髮" at bounding box center [362, 39] width 23 height 11
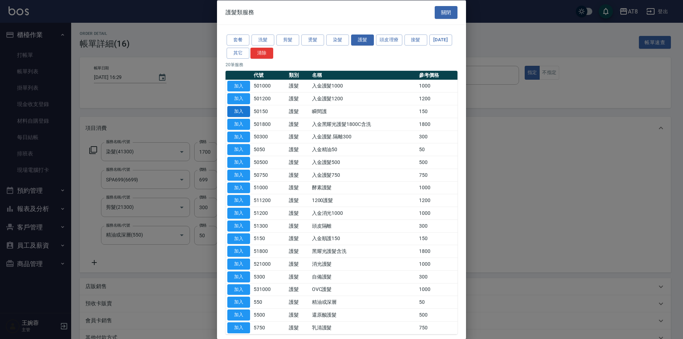
click at [233, 117] on button "加入" at bounding box center [238, 111] width 23 height 11
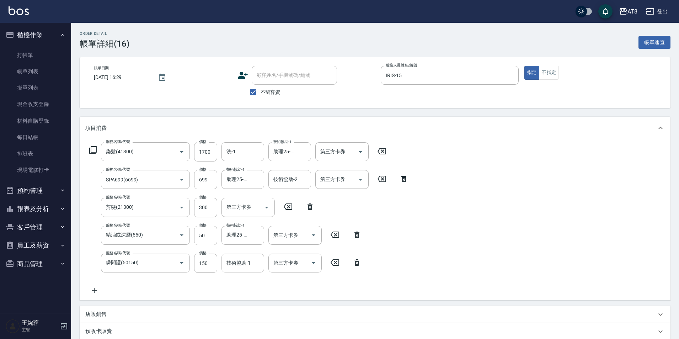
click at [253, 266] on input "技術協助-1" at bounding box center [243, 263] width 36 height 12
type input "助理25-25"
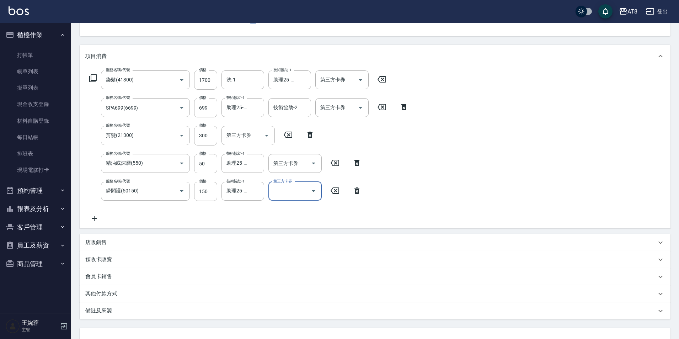
scroll to position [99, 0]
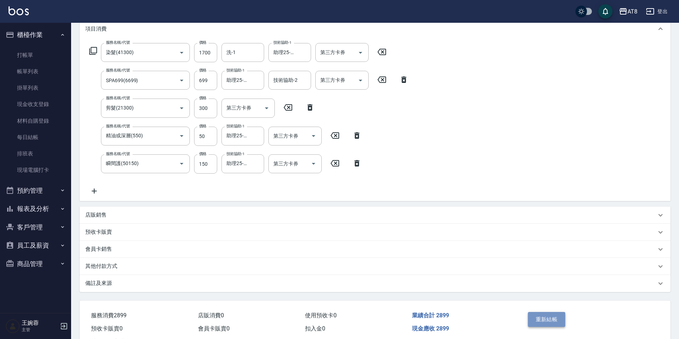
click at [549, 320] on button "重新結帳" at bounding box center [547, 319] width 38 height 15
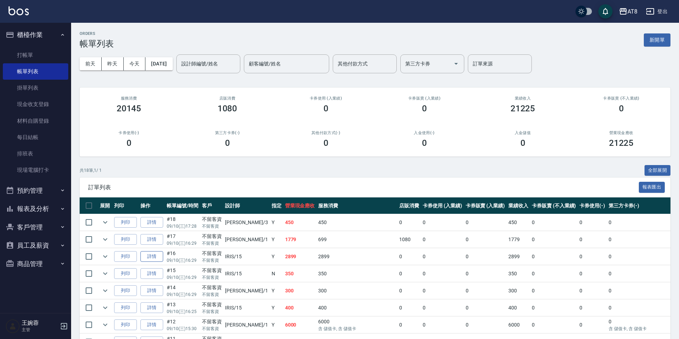
click at [163, 262] on link "詳情" at bounding box center [151, 256] width 23 height 11
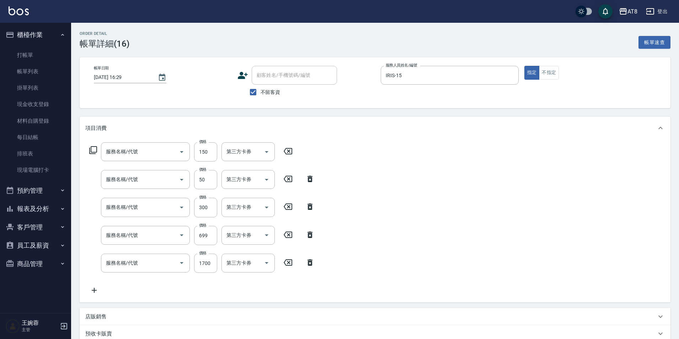
type input "[DATE] 16:29"
checkbox input "true"
type input "IRIS-15"
type input "瞬間護(50150)"
type input "精油或深層(550)"
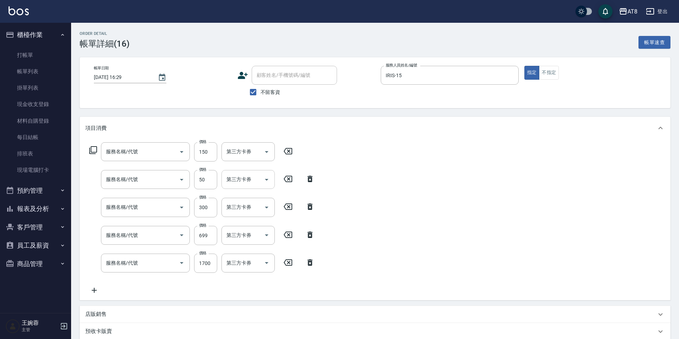
type input "剪髮(21300)"
type input "SPA699(6699)"
type input "染髮(41300)"
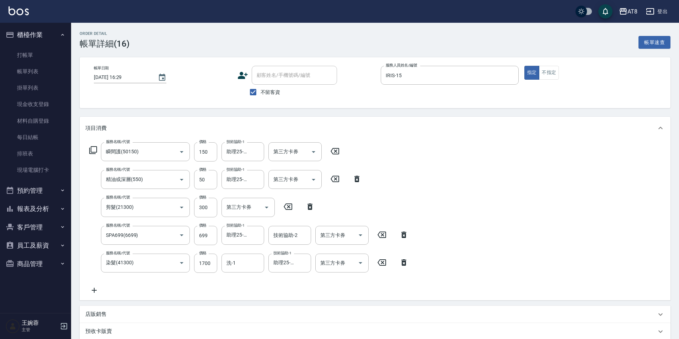
click at [402, 265] on icon at bounding box center [404, 262] width 5 height 6
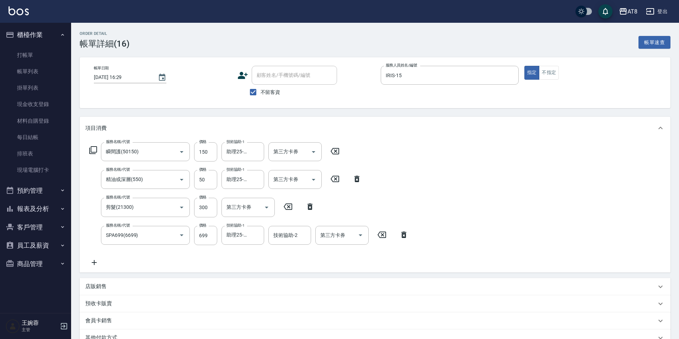
click at [97, 264] on icon at bounding box center [94, 262] width 18 height 9
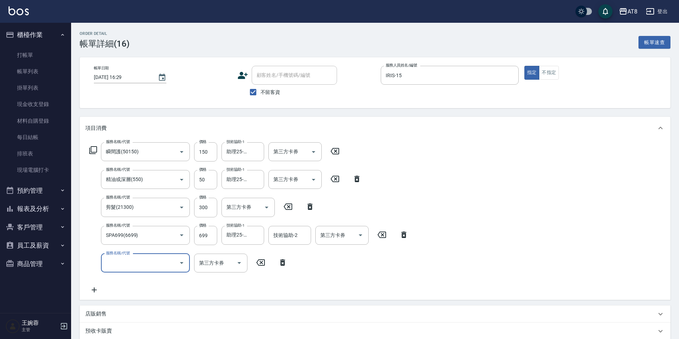
type input "5"
type input "染髮(41000)"
type input "700"
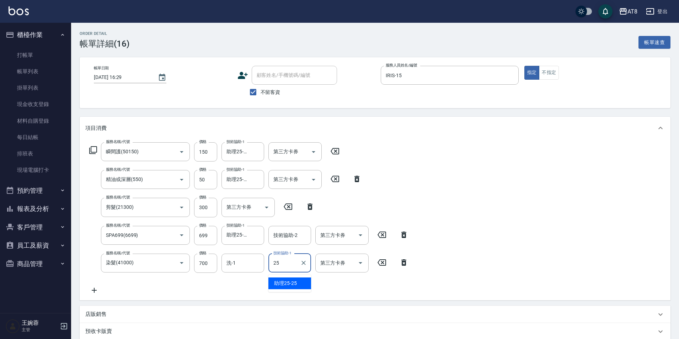
type input "助理25-25"
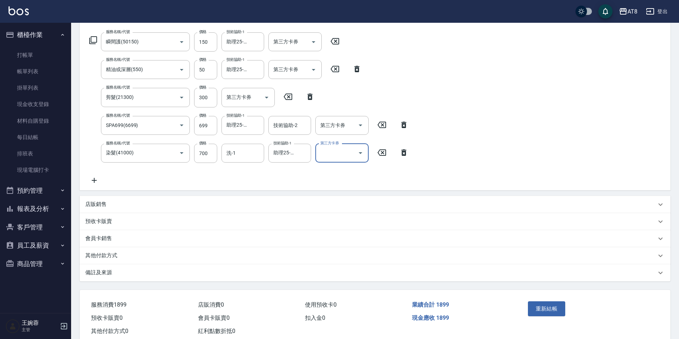
scroll to position [139, 0]
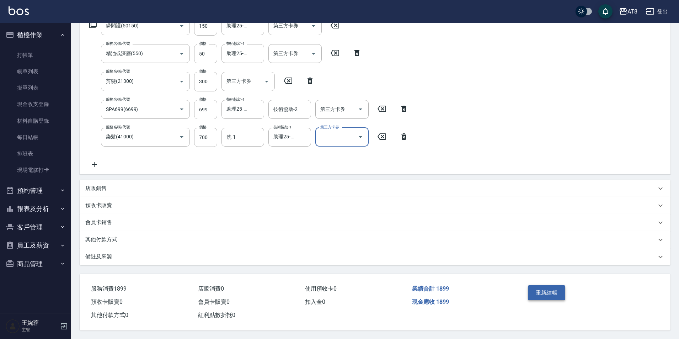
click at [553, 290] on button "重新結帳" at bounding box center [547, 292] width 38 height 15
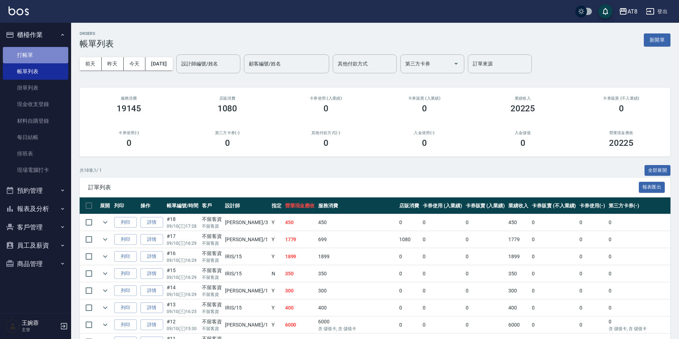
click at [27, 57] on link "打帳單" at bounding box center [35, 55] width 65 height 16
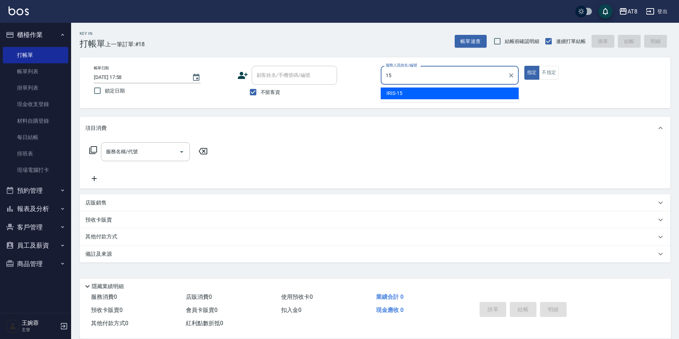
type input "IRIS-15"
type button "true"
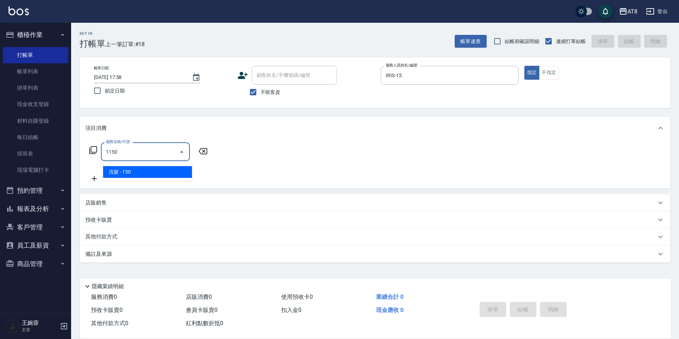
type input "洗髮(1150)"
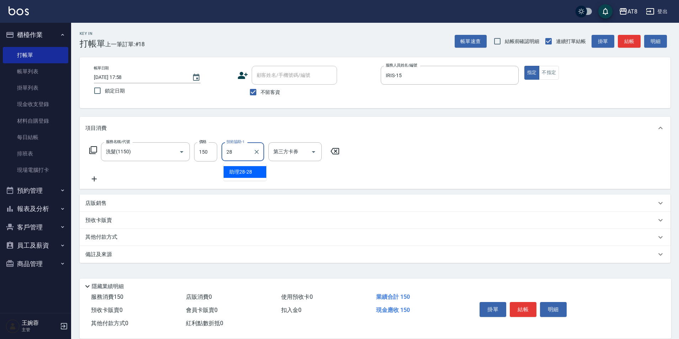
type input "助理28-28"
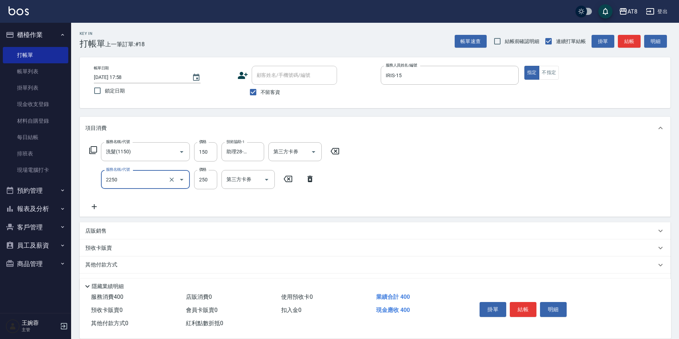
type input "剪髮(2250)"
click at [520, 306] on button "結帳" at bounding box center [523, 309] width 27 height 15
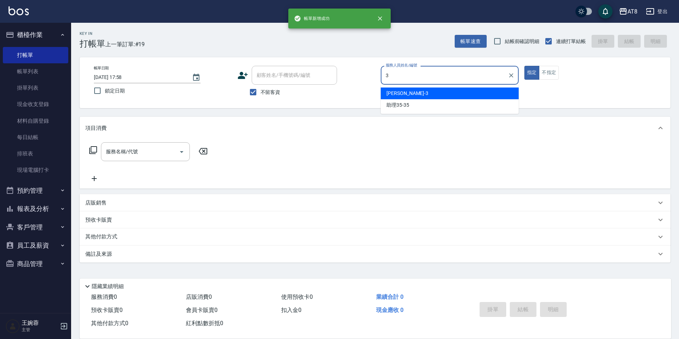
type input "[PERSON_NAME]-3"
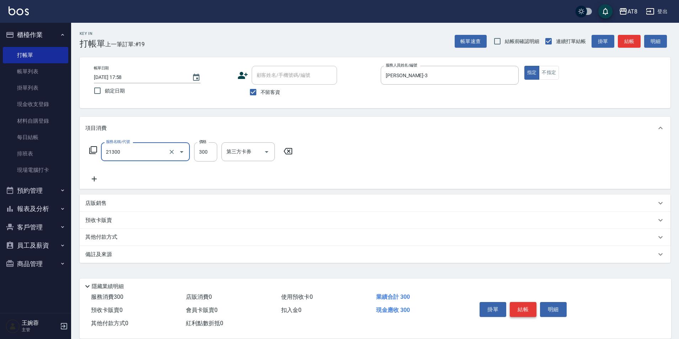
type input "剪髮(21300)"
type input "350"
drag, startPoint x: 441, startPoint y: 141, endPoint x: 444, endPoint y: 155, distance: 14.5
click at [441, 139] on div "項目消費" at bounding box center [375, 128] width 591 height 23
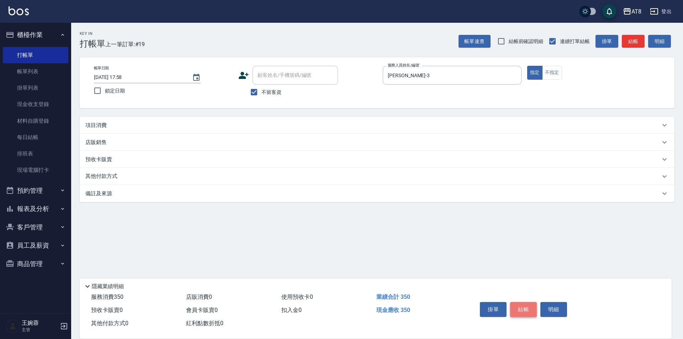
click at [517, 304] on button "結帳" at bounding box center [523, 309] width 27 height 15
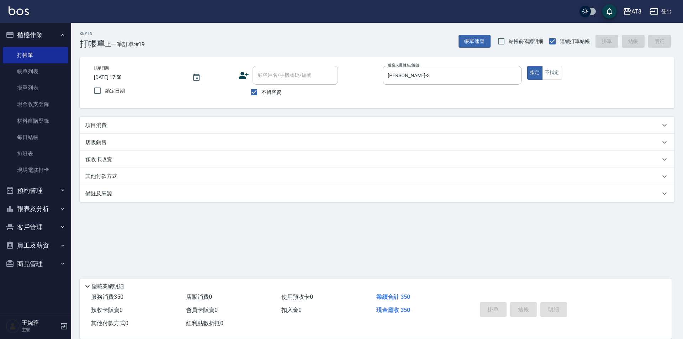
type input "[DATE] 17:59"
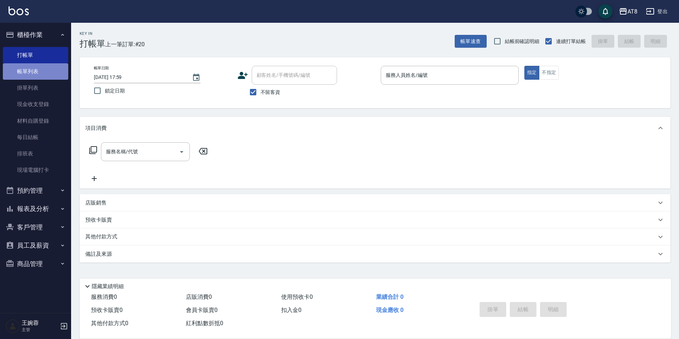
click at [66, 73] on link "帳單列表" at bounding box center [35, 71] width 65 height 16
